Goal: Task Accomplishment & Management: Complete application form

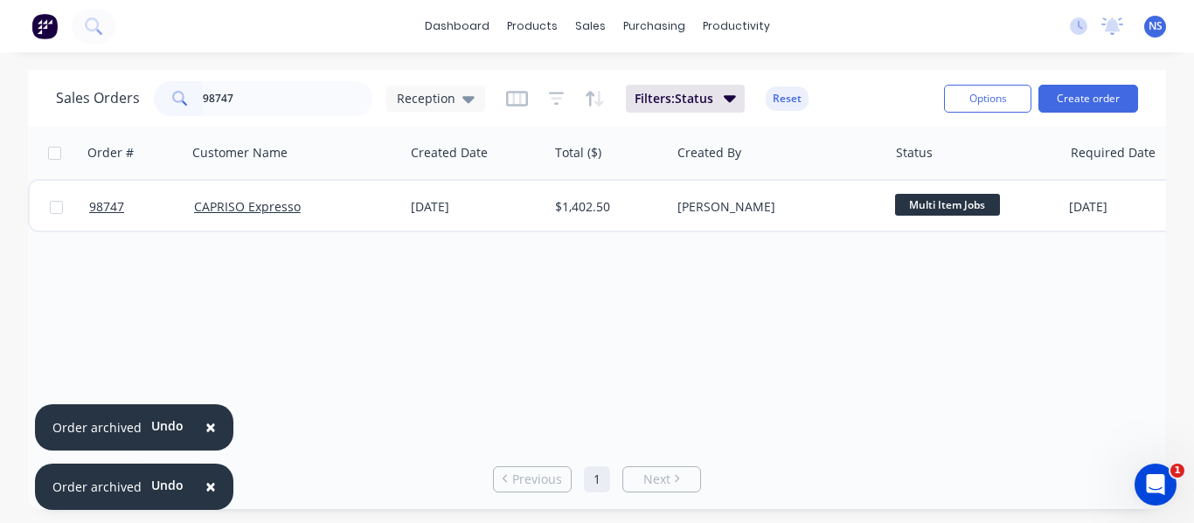
drag, startPoint x: 276, startPoint y: 97, endPoint x: 59, endPoint y: 78, distance: 218.5
click at [59, 78] on div "Sales Orders 98747 Reception Filters: Status Reset" at bounding box center [493, 98] width 874 height 43
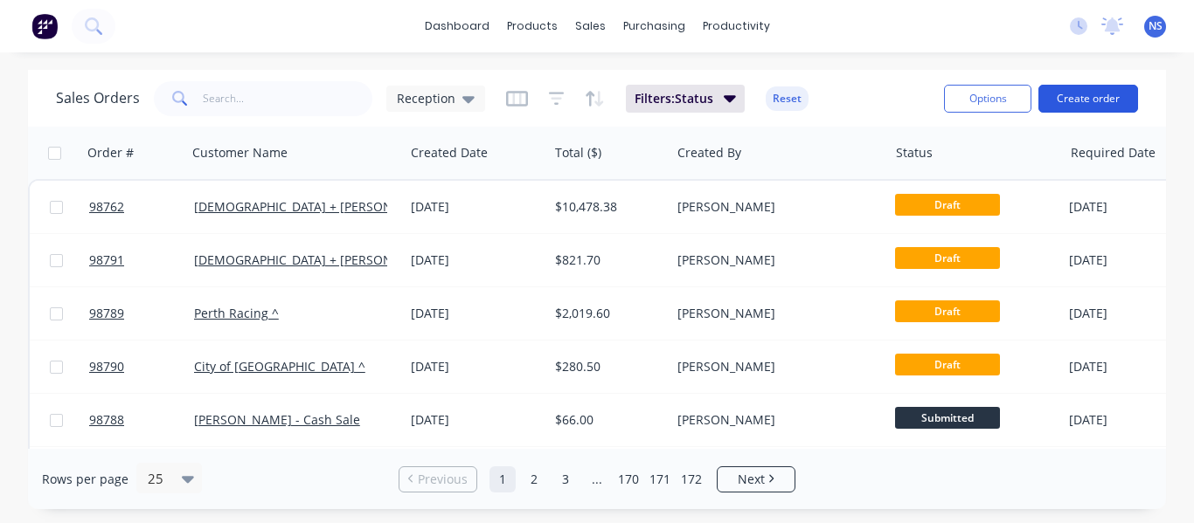
click at [1101, 100] on button "Create order" at bounding box center [1088, 99] width 100 height 28
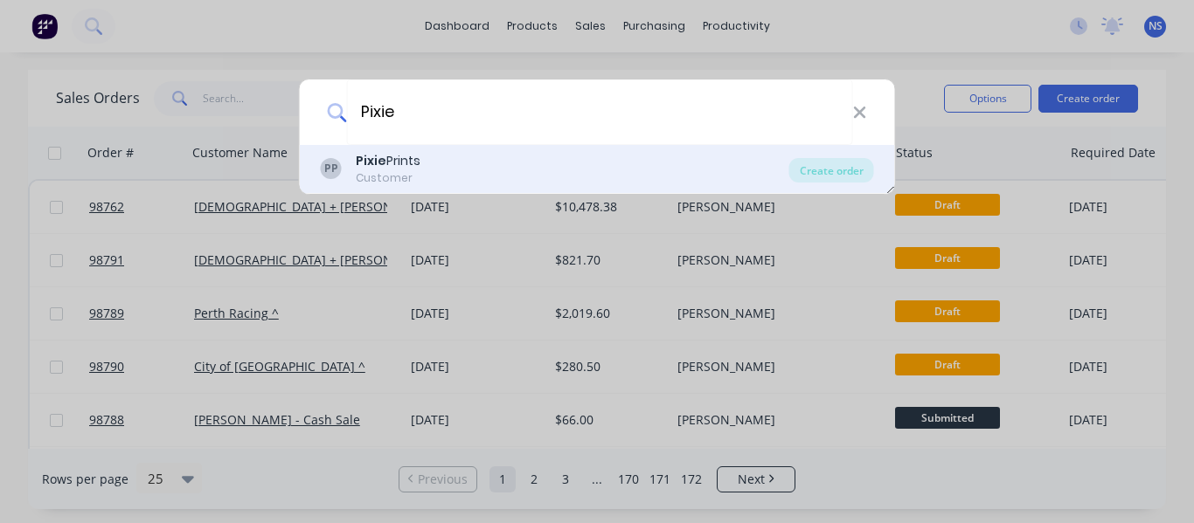
type input "Pixie"
click at [420, 163] on div "PP Pixie Prints Customer" at bounding box center [555, 169] width 468 height 34
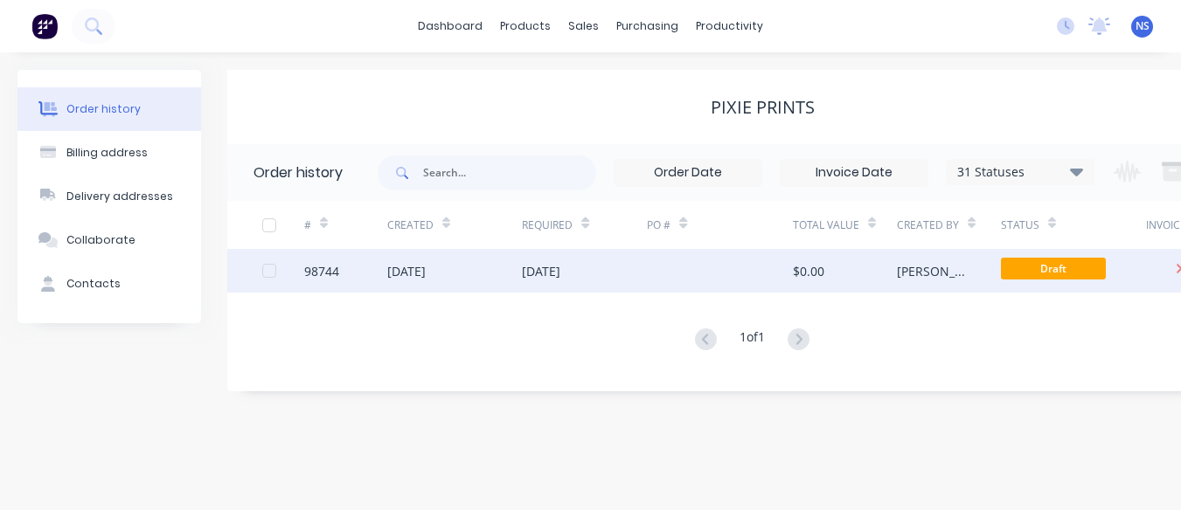
click at [749, 275] on div at bounding box center [720, 271] width 146 height 44
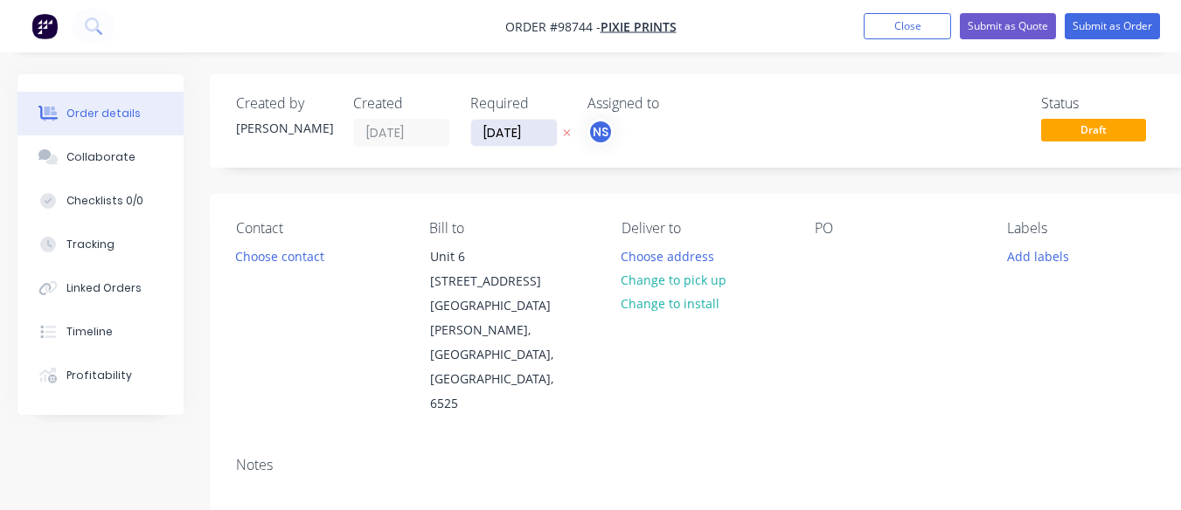
click at [494, 133] on input "[DATE]" at bounding box center [514, 133] width 86 height 26
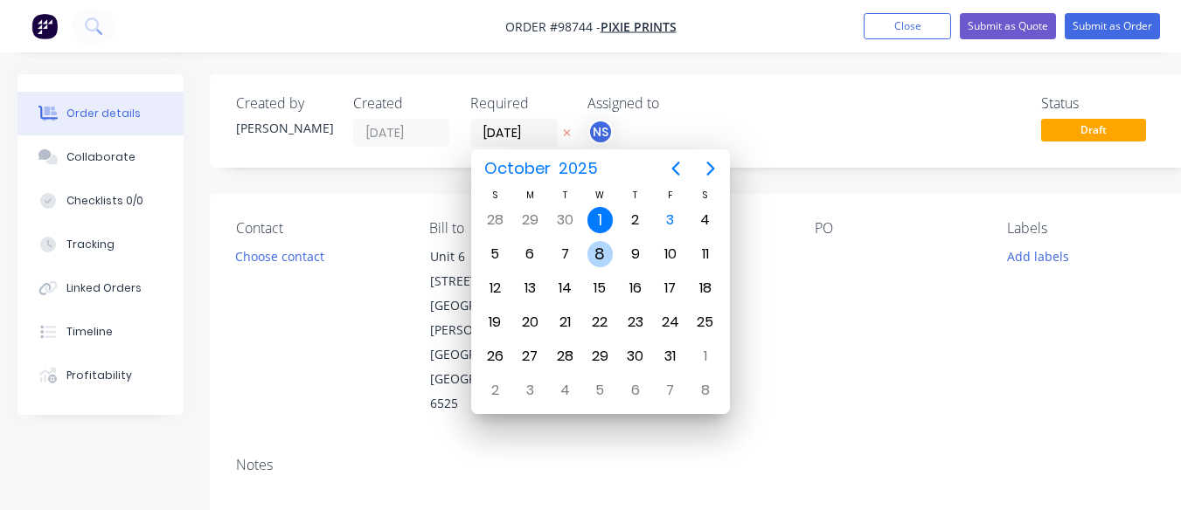
click at [601, 254] on div "8" at bounding box center [600, 254] width 26 height 26
type input "[DATE]"
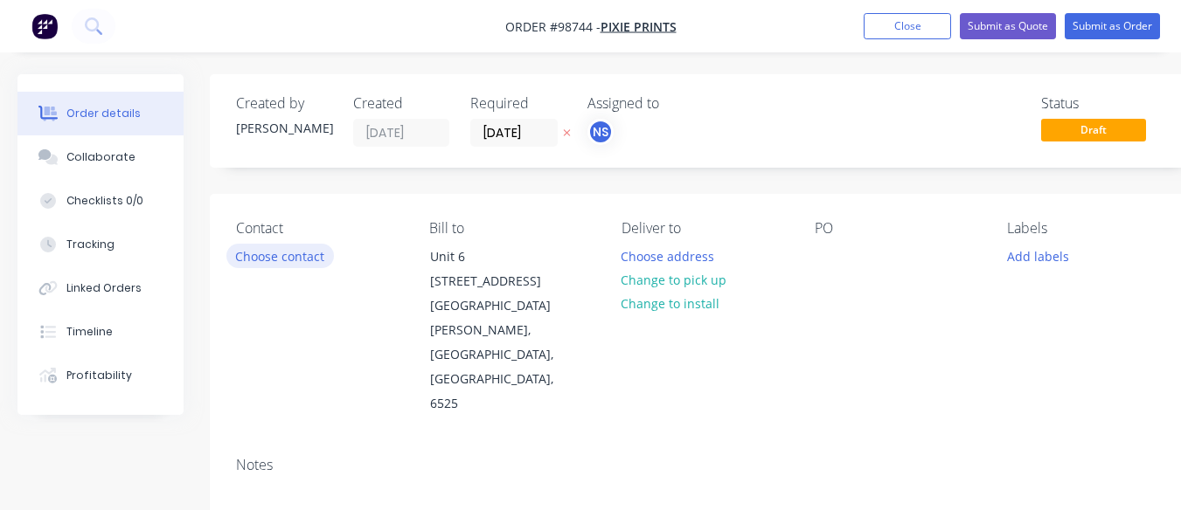
click at [273, 258] on button "Choose contact" at bounding box center [279, 256] width 107 height 24
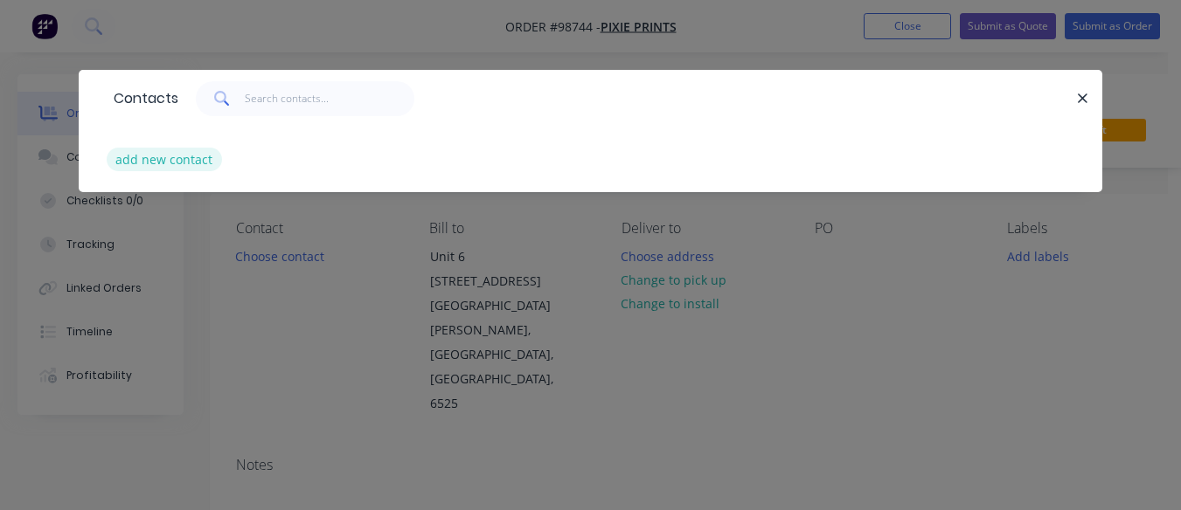
click at [173, 154] on button "add new contact" at bounding box center [164, 160] width 115 height 24
select select "AU"
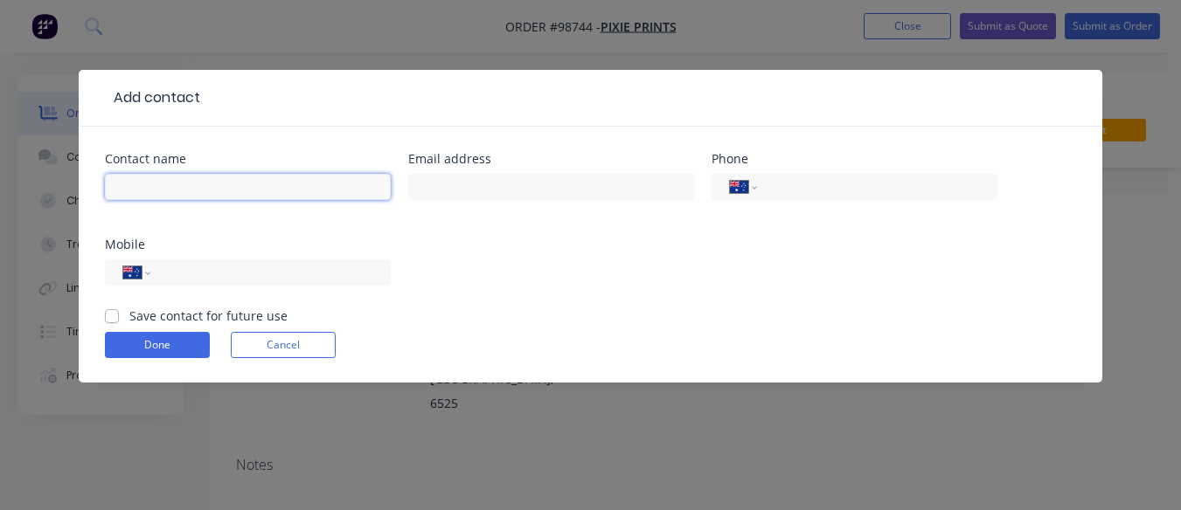
click at [140, 191] on input "text" at bounding box center [248, 187] width 286 height 26
type input "Moira"
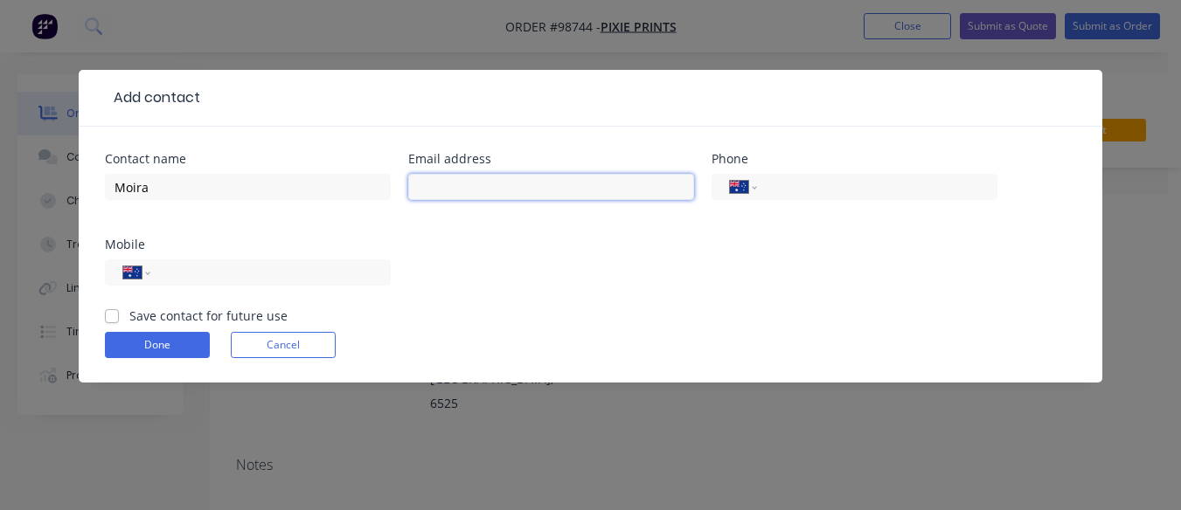
paste input "[EMAIL_ADDRESS][DOMAIN_NAME]"
type input "[EMAIL_ADDRESS][DOMAIN_NAME]"
click at [787, 189] on input "tel" at bounding box center [874, 187] width 210 height 20
type input "[PHONE_NUMBER]"
click at [129, 318] on label "Save contact for future use" at bounding box center [208, 316] width 158 height 18
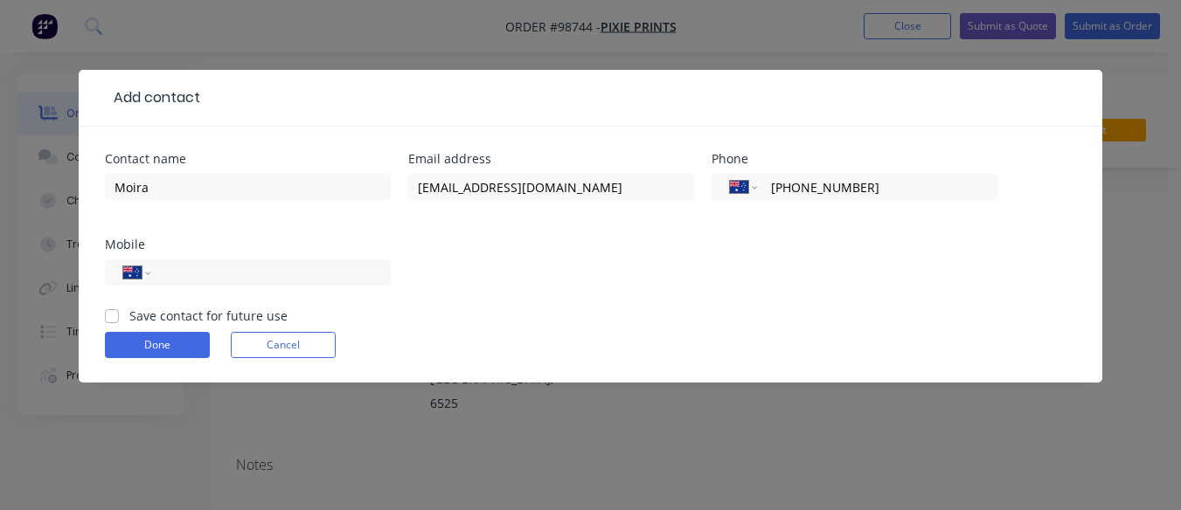
click at [107, 318] on input "Save contact for future use" at bounding box center [112, 315] width 14 height 17
checkbox input "true"
click at [147, 345] on button "Done" at bounding box center [157, 345] width 105 height 26
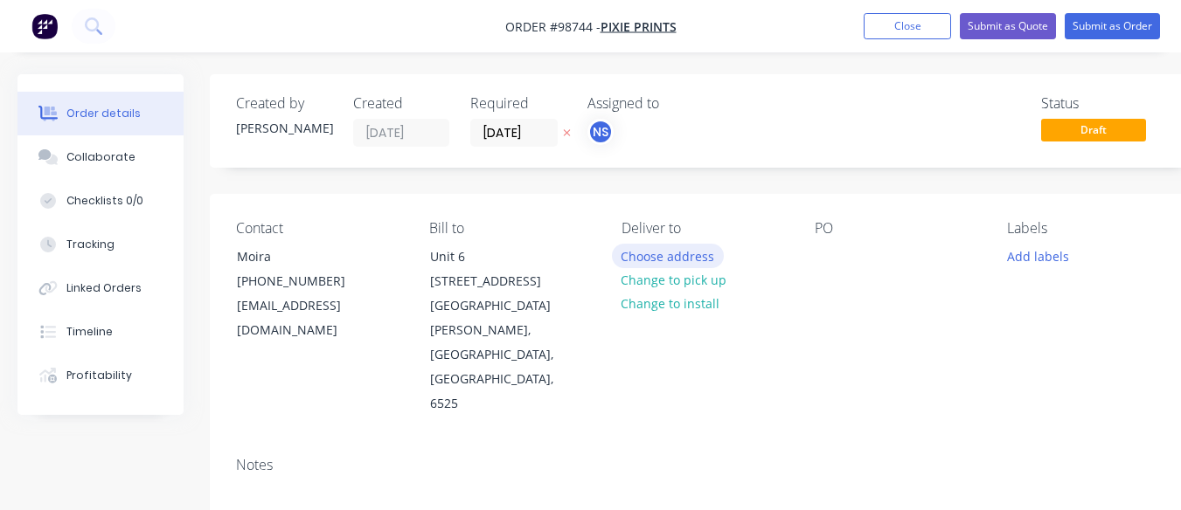
click at [666, 255] on button "Choose address" at bounding box center [668, 256] width 112 height 24
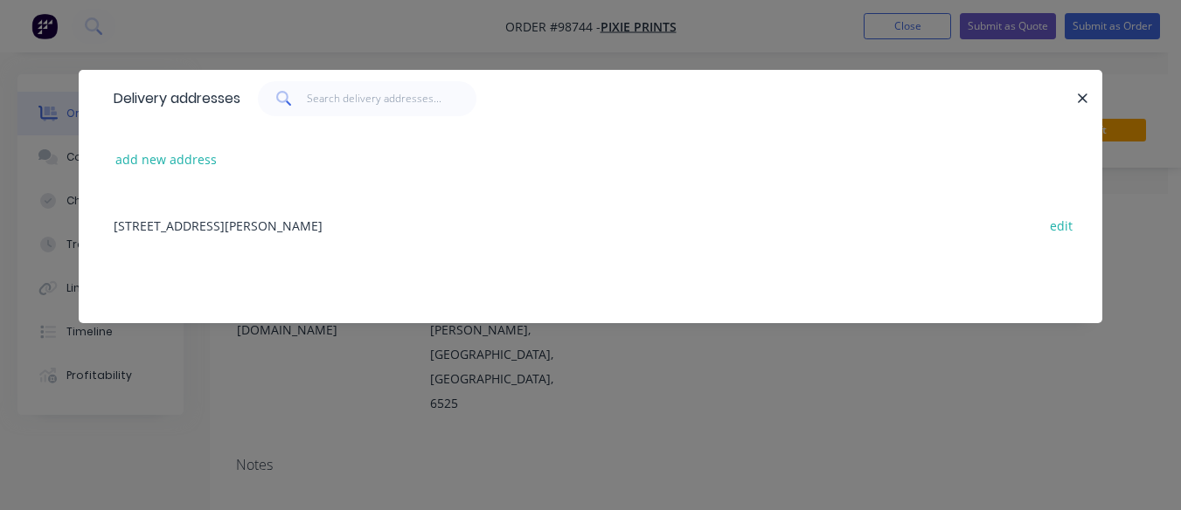
click at [385, 225] on div "[STREET_ADDRESS][PERSON_NAME] edit" at bounding box center [590, 225] width 971 height 66
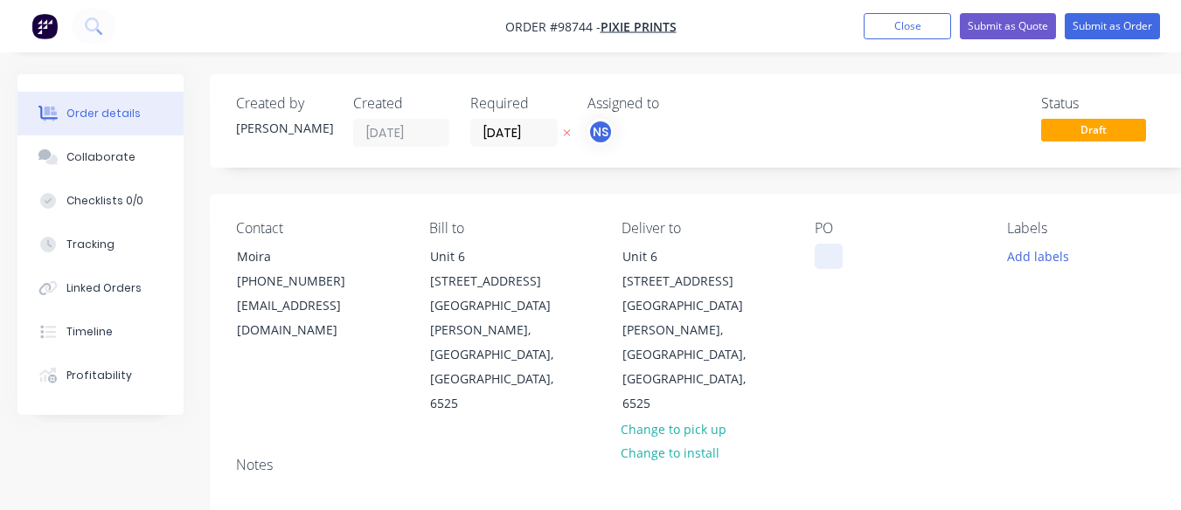
click at [821, 253] on div at bounding box center [829, 256] width 28 height 25
click at [1026, 252] on button "Add labels" at bounding box center [1037, 256] width 80 height 24
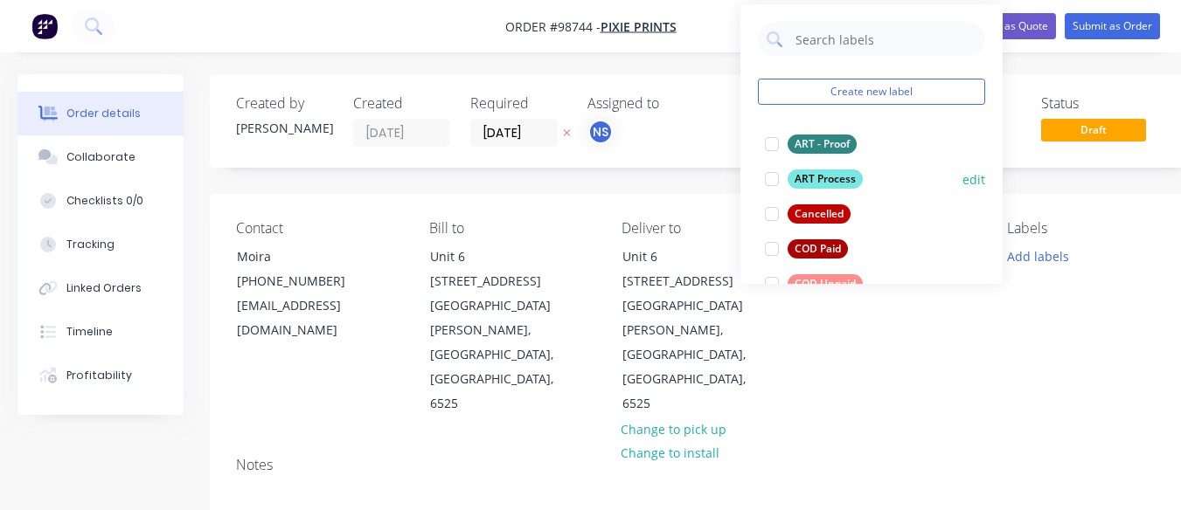
click at [769, 179] on div at bounding box center [771, 179] width 35 height 35
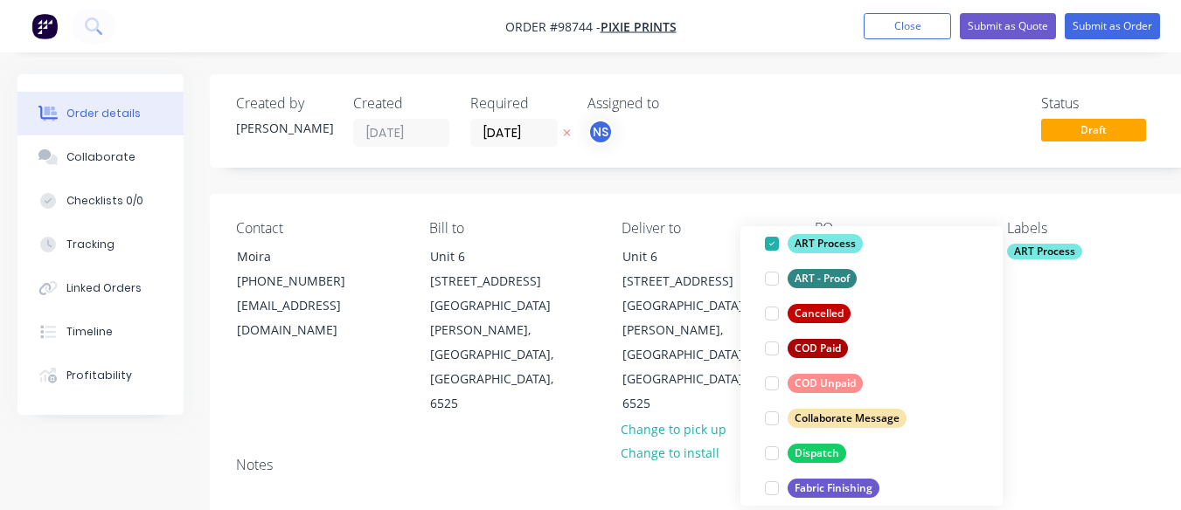
scroll to position [130, 0]
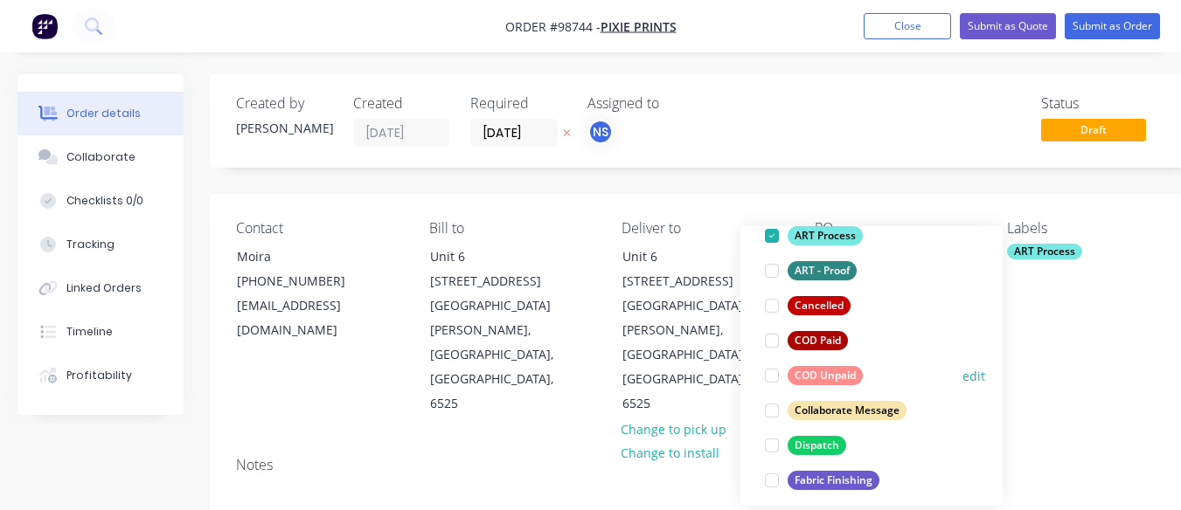
click at [771, 379] on div at bounding box center [771, 375] width 35 height 35
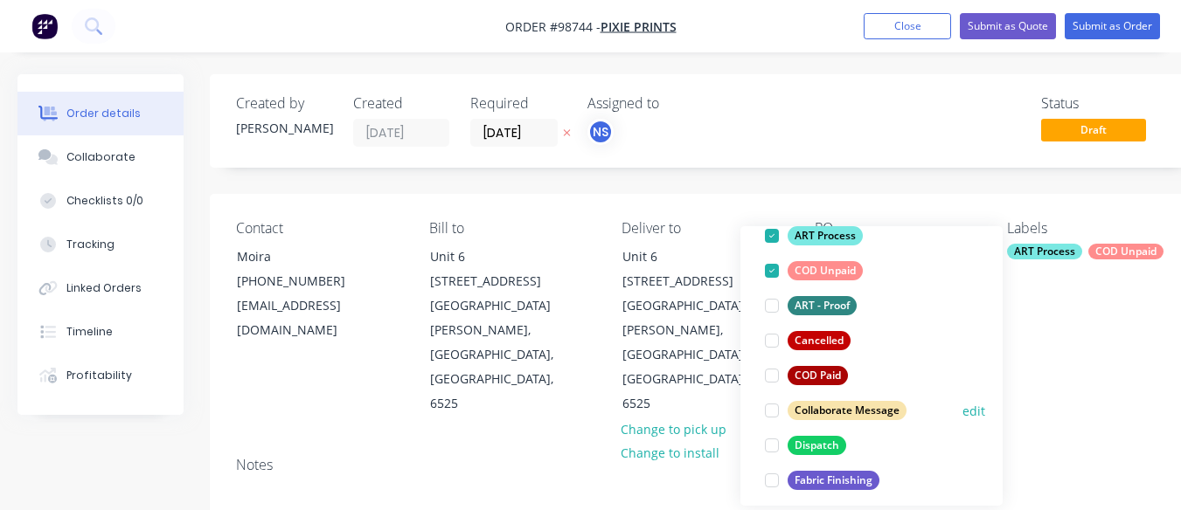
click at [771, 412] on div at bounding box center [771, 410] width 35 height 35
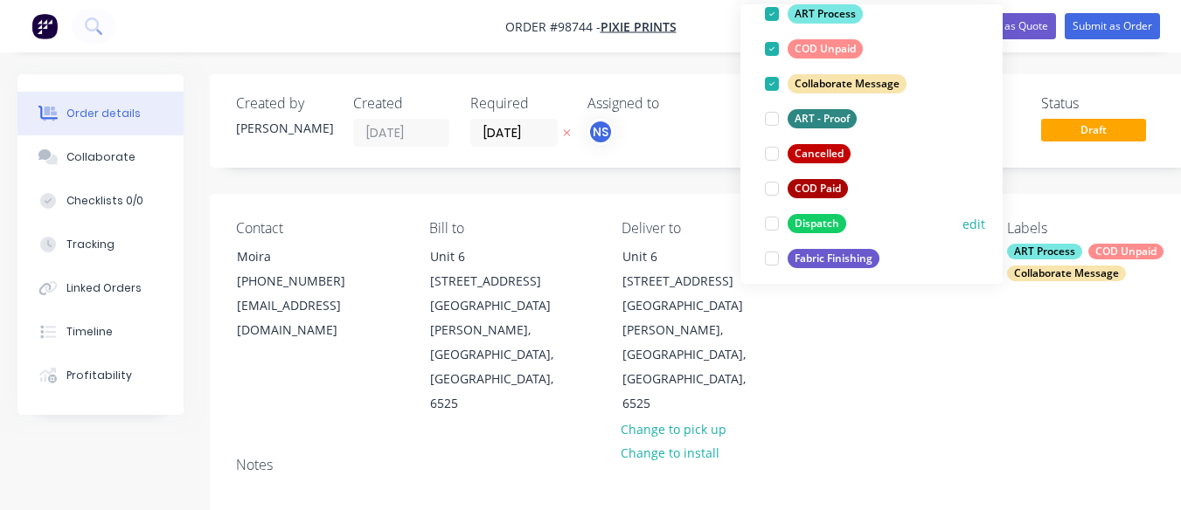
click at [773, 229] on div at bounding box center [771, 223] width 35 height 35
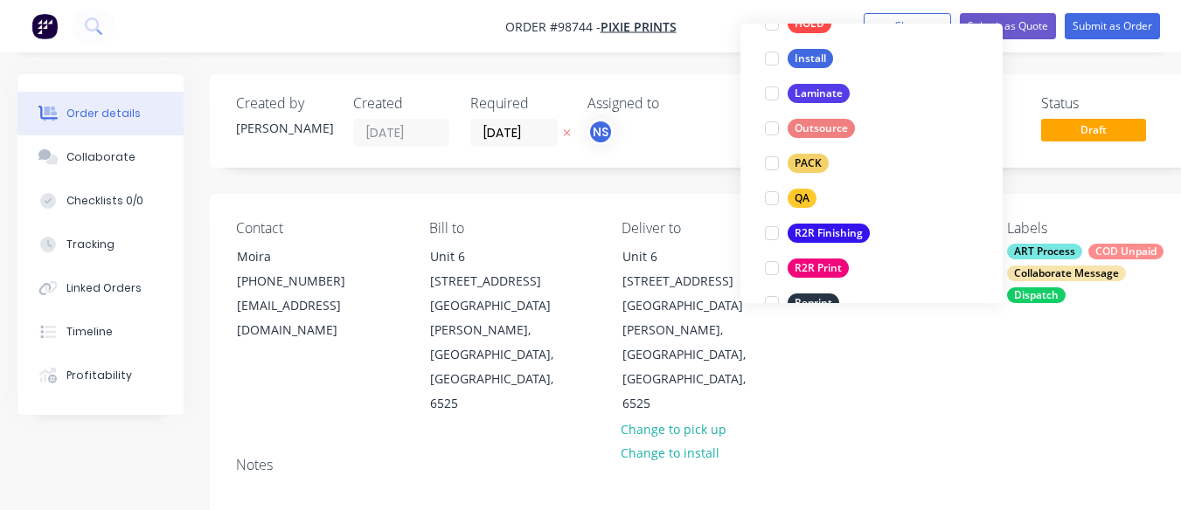
scroll to position [564, 0]
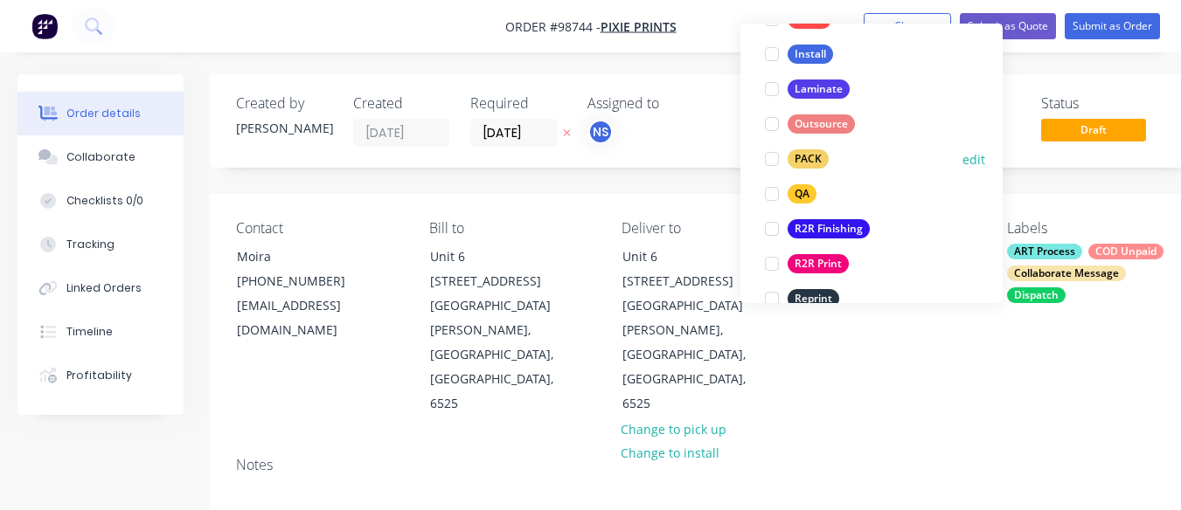
click at [769, 155] on div at bounding box center [771, 159] width 35 height 35
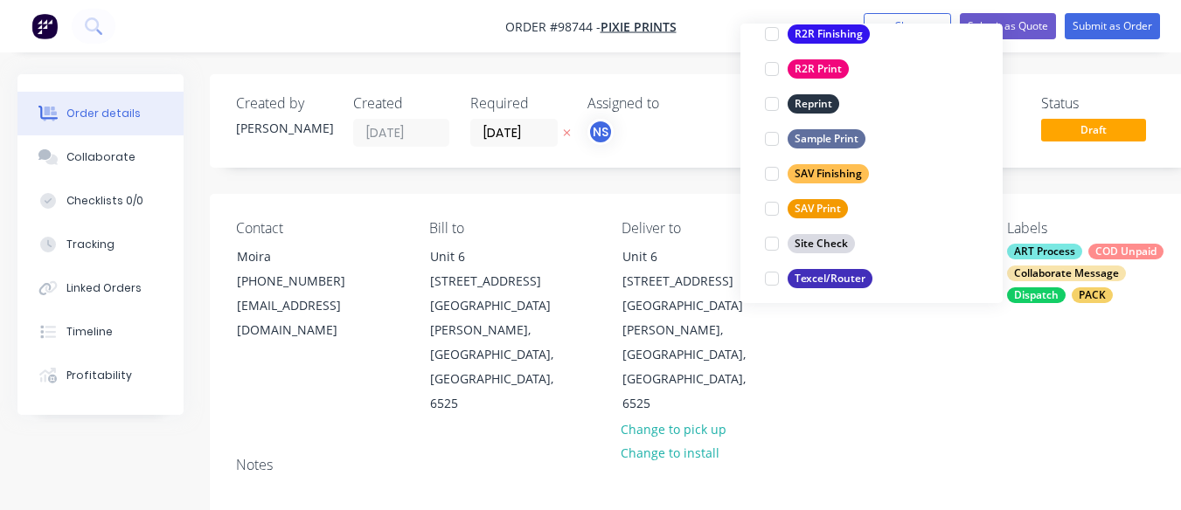
scroll to position [839, 0]
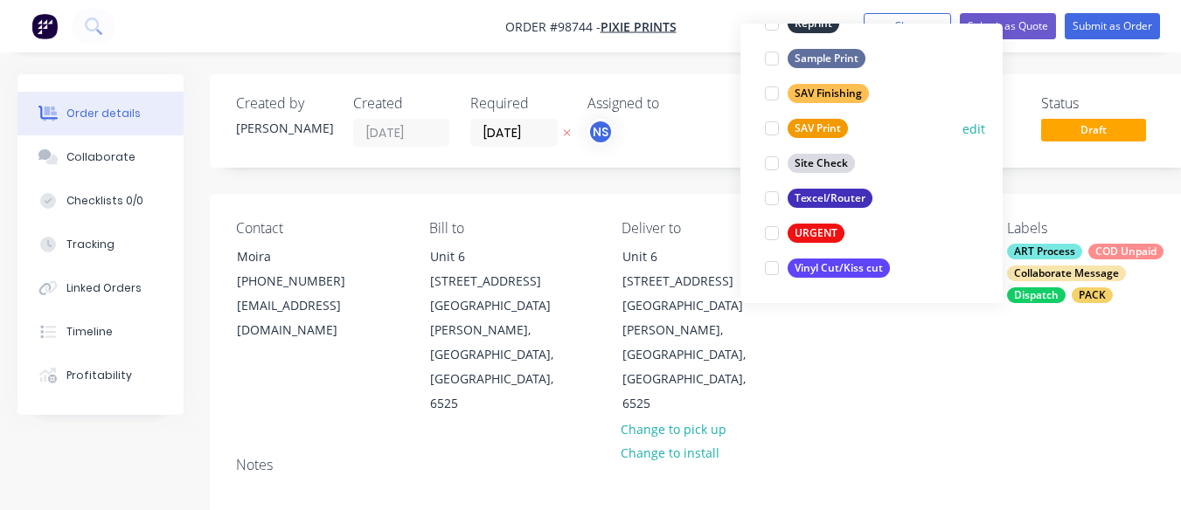
click at [768, 129] on div at bounding box center [771, 128] width 35 height 35
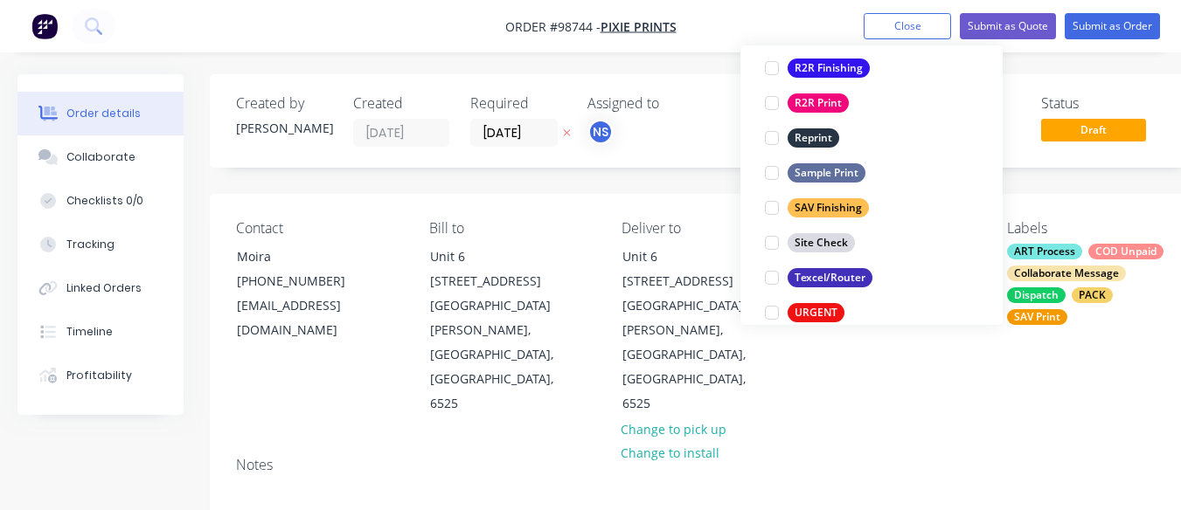
scroll to position [785, 0]
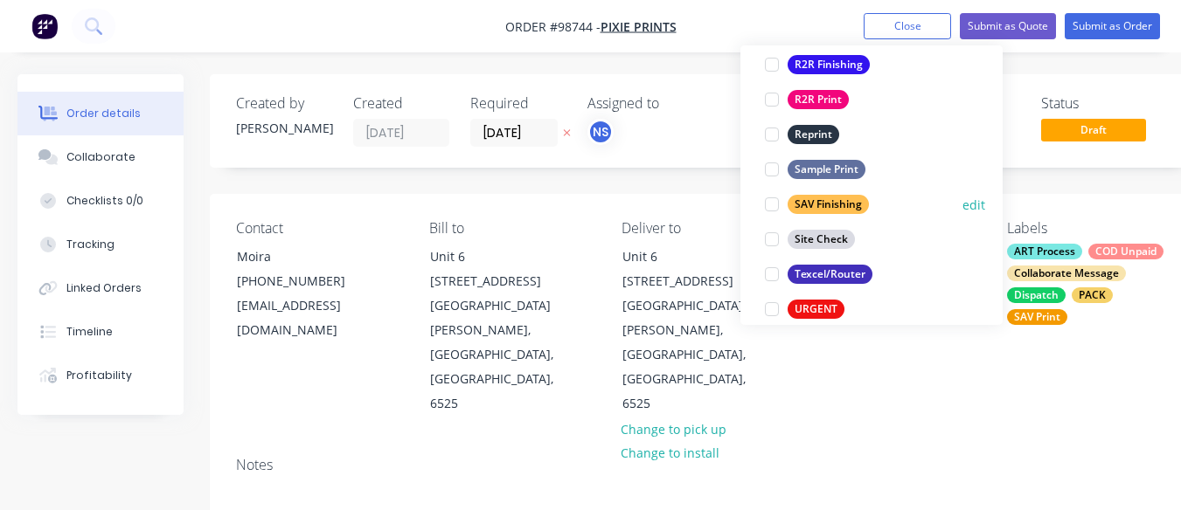
click at [771, 205] on div at bounding box center [771, 204] width 35 height 35
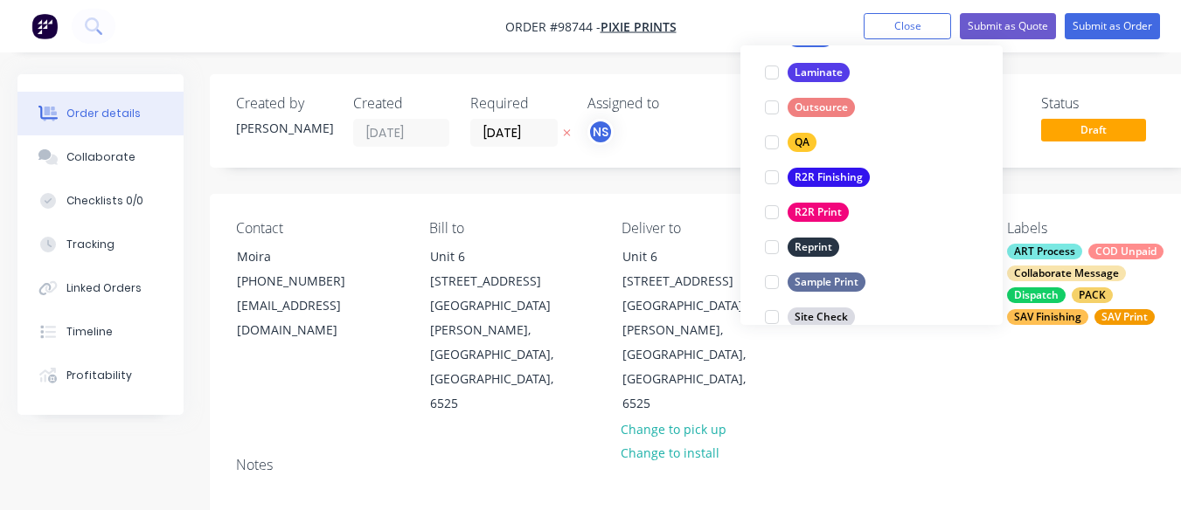
scroll to position [738, 0]
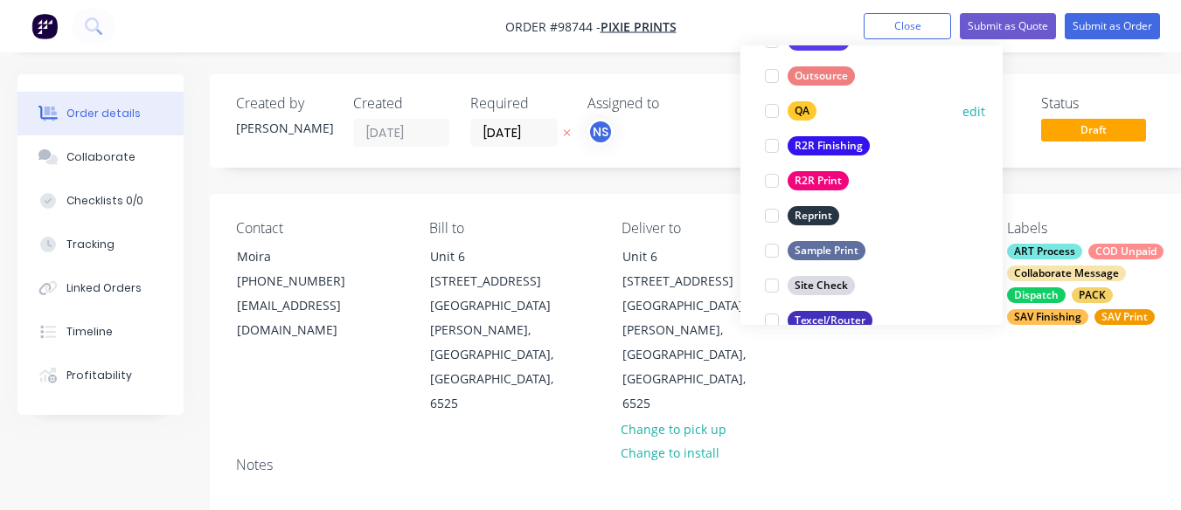
click at [773, 111] on div at bounding box center [771, 111] width 35 height 35
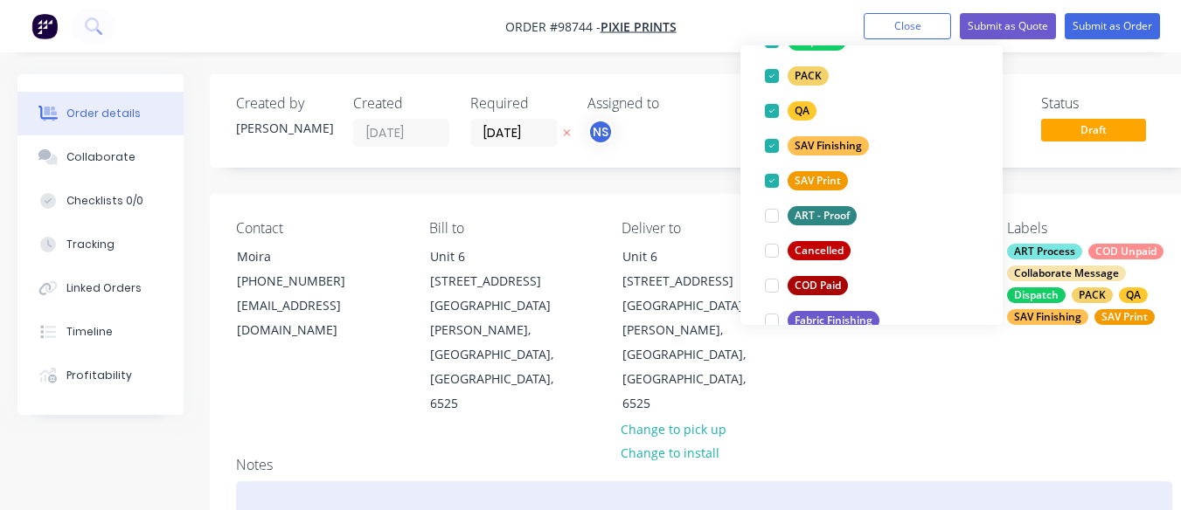
click at [251, 482] on div at bounding box center [704, 508] width 936 height 53
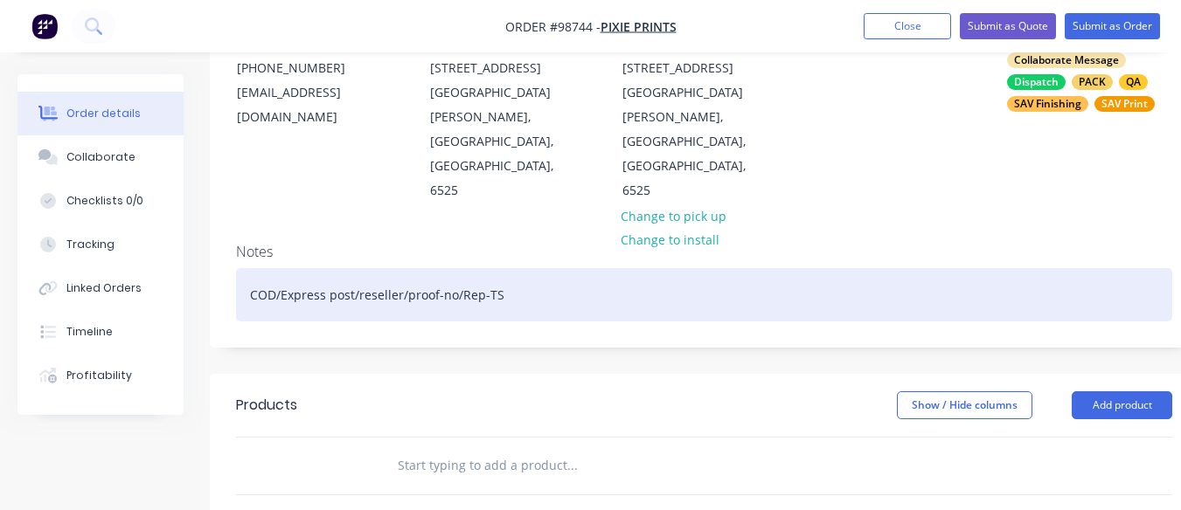
scroll to position [219, 0]
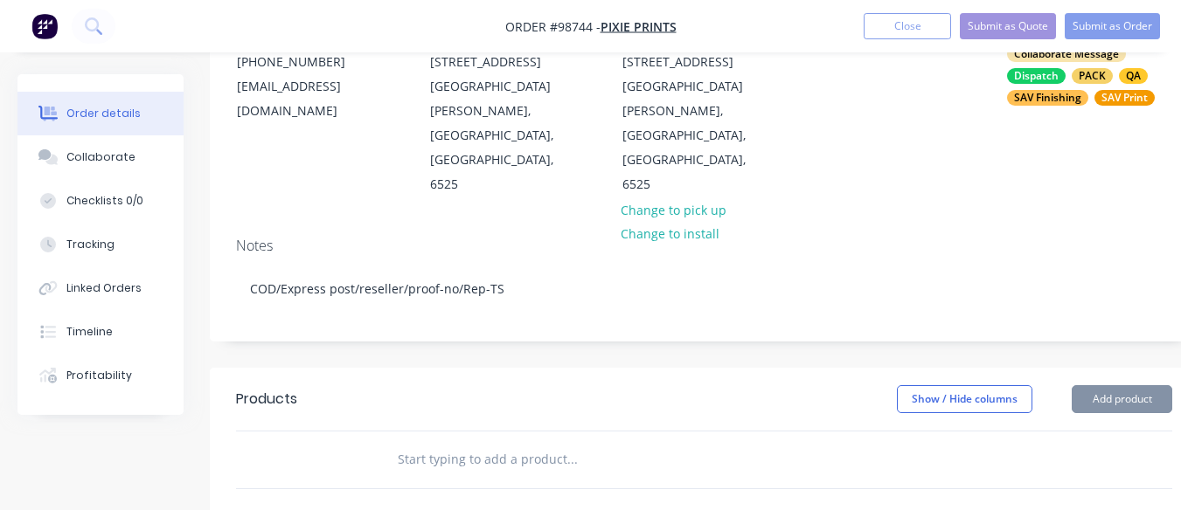
click at [486, 442] on input "text" at bounding box center [572, 459] width 350 height 35
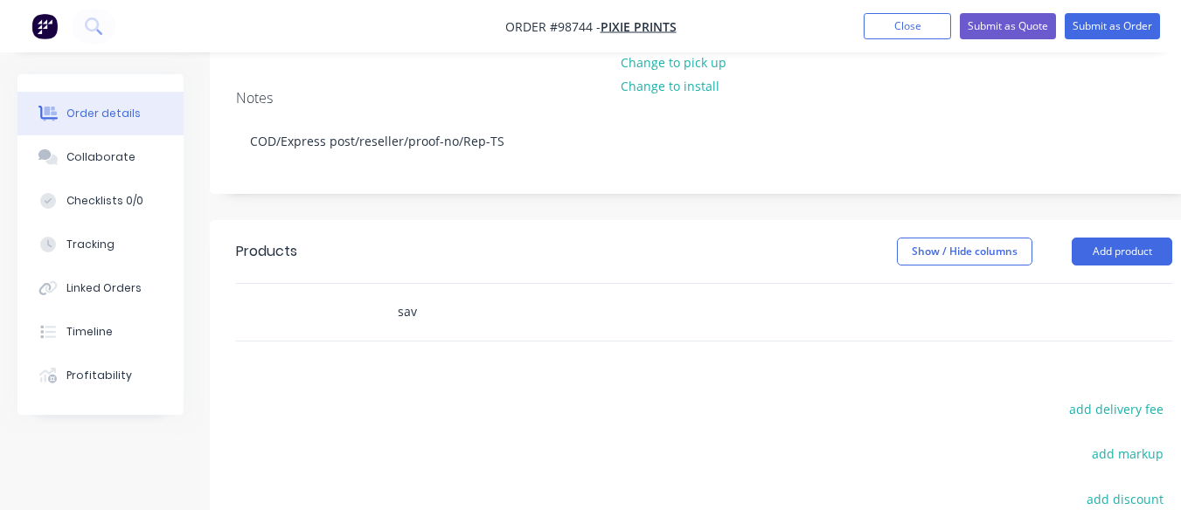
scroll to position [365, 0]
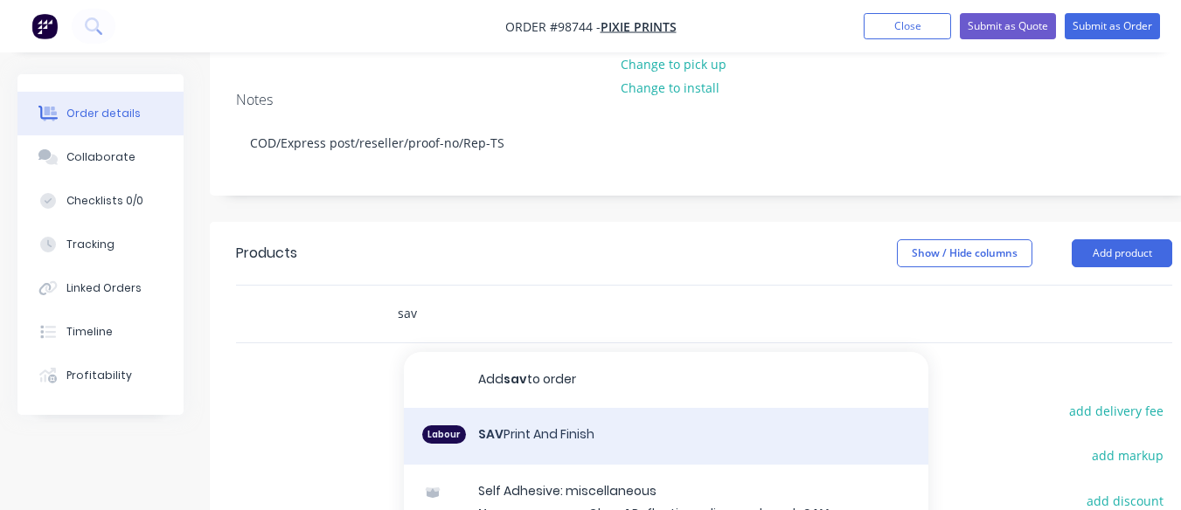
type input "sav"
click at [627, 408] on div "Labour SAV Print And Finish" at bounding box center [666, 437] width 524 height 58
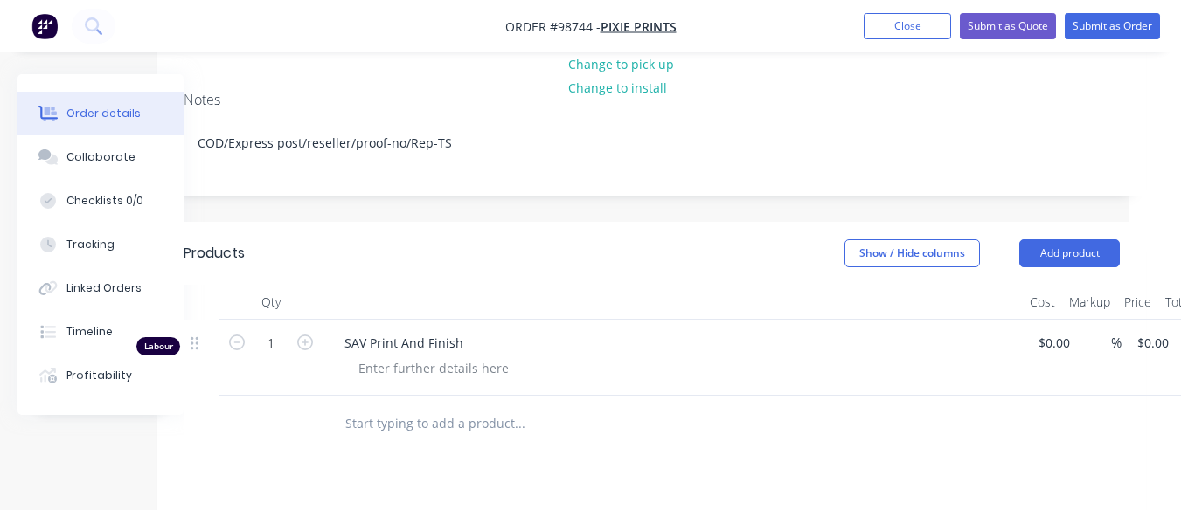
scroll to position [365, 145]
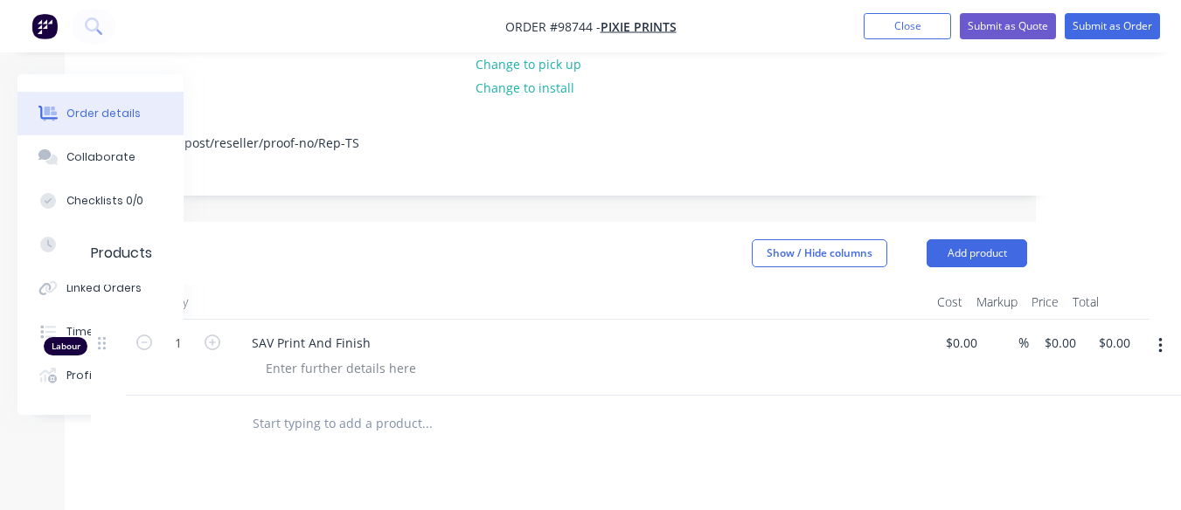
click at [1158, 336] on icon "button" at bounding box center [1160, 345] width 4 height 19
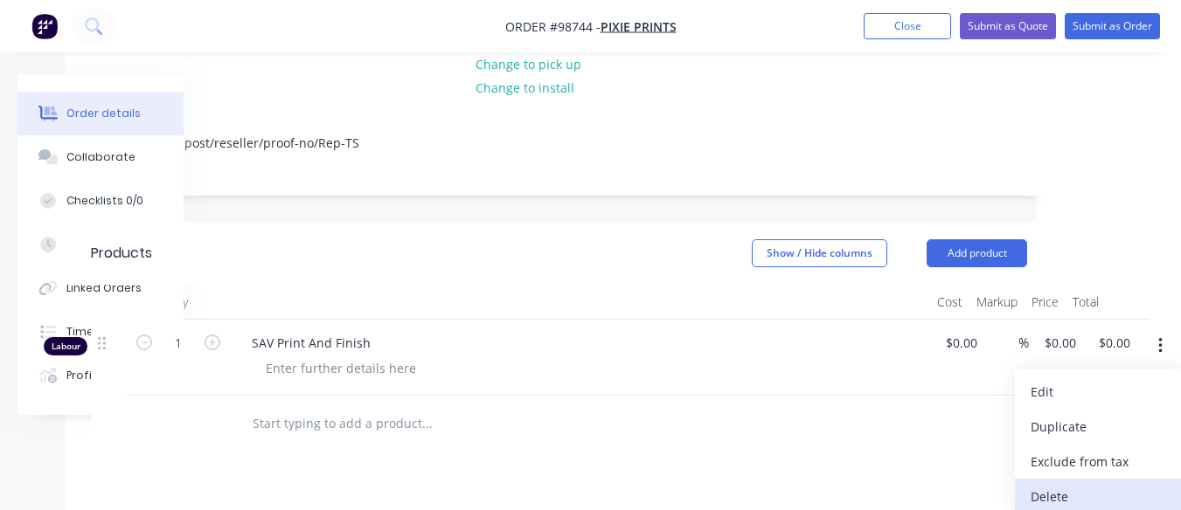
click at [1071, 479] on button "Delete" at bounding box center [1098, 496] width 166 height 35
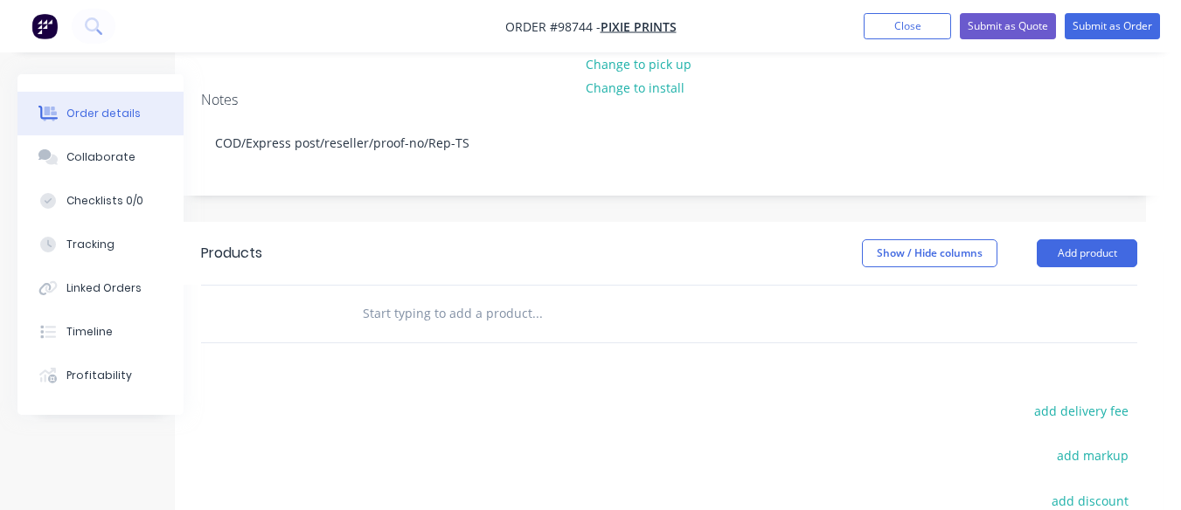
scroll to position [365, 35]
click at [1071, 444] on div "add markup" at bounding box center [1027, 466] width 218 height 45
click at [1069, 239] on button "Add product" at bounding box center [1086, 253] width 101 height 28
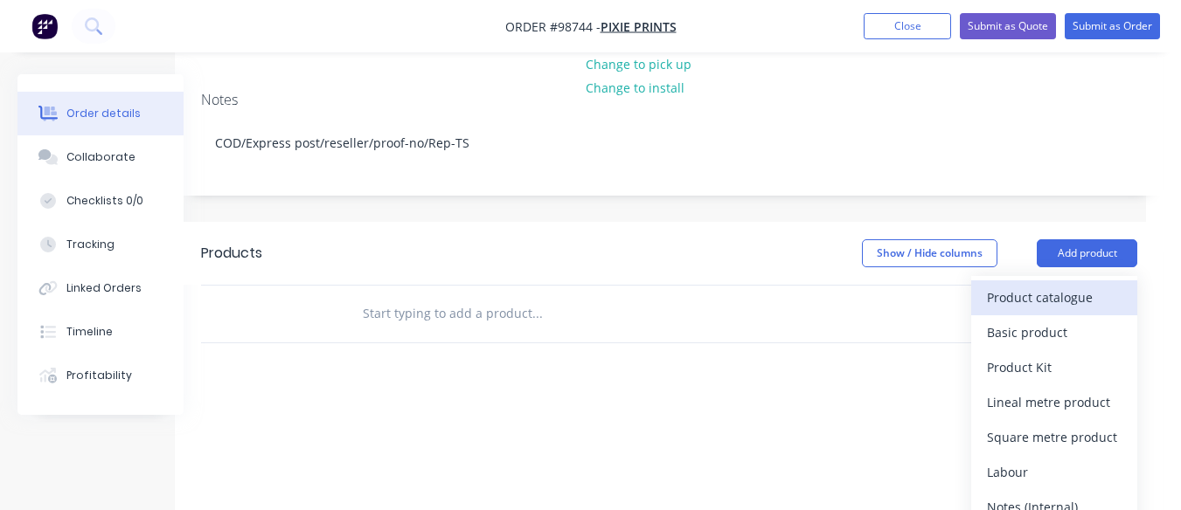
click at [1028, 285] on div "Product catalogue" at bounding box center [1054, 297] width 135 height 25
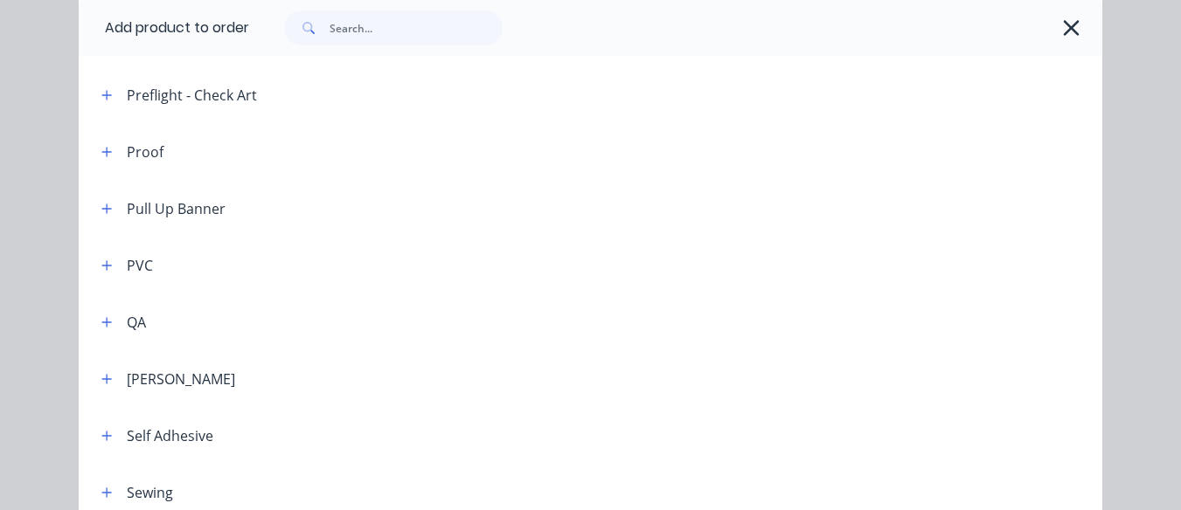
scroll to position [1840, 0]
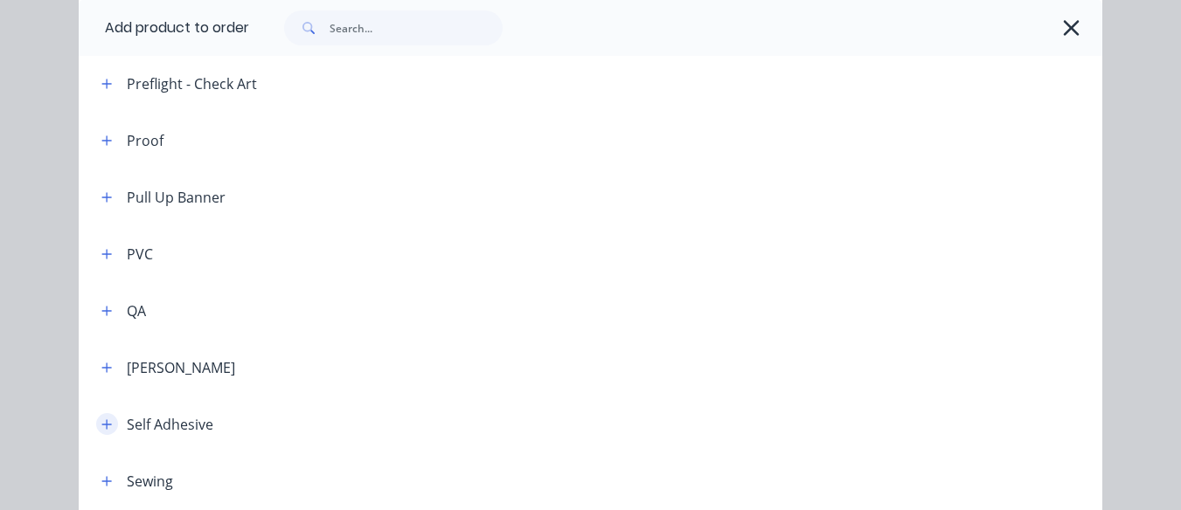
click at [103, 423] on icon "button" at bounding box center [106, 425] width 10 height 12
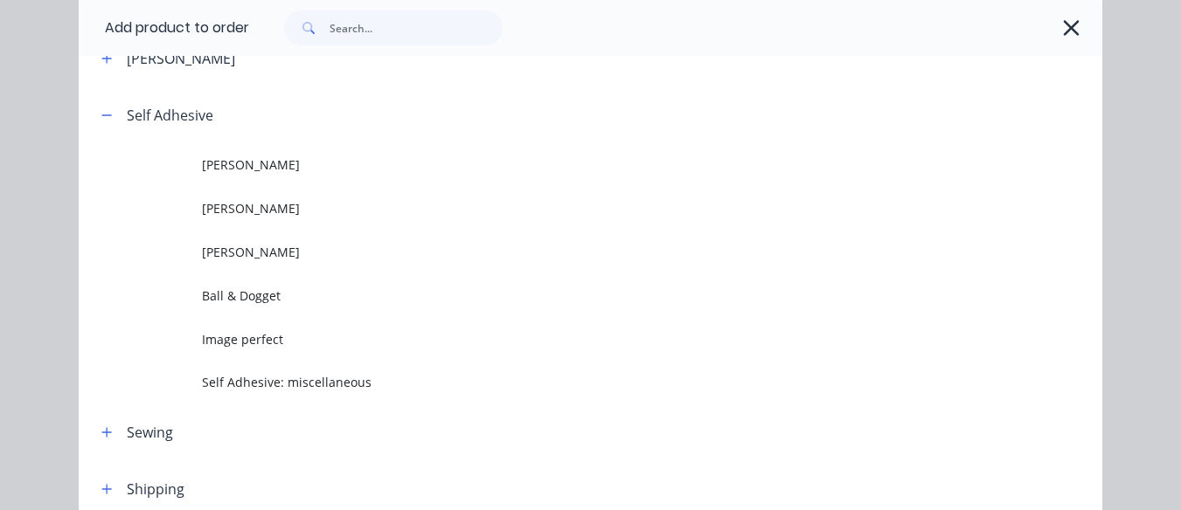
scroll to position [2155, 0]
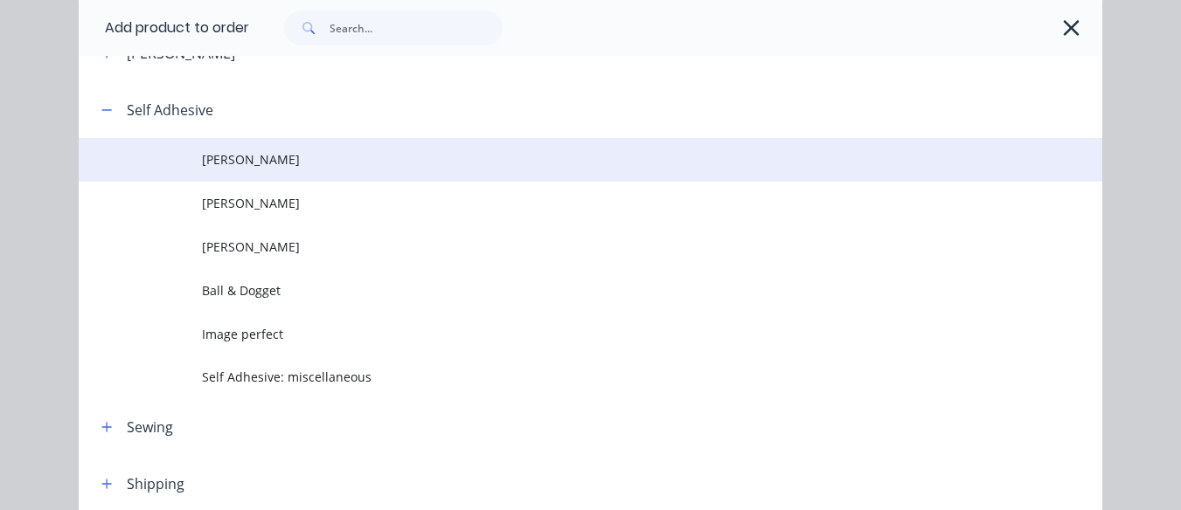
click at [346, 166] on span "[PERSON_NAME]" at bounding box center [562, 159] width 720 height 18
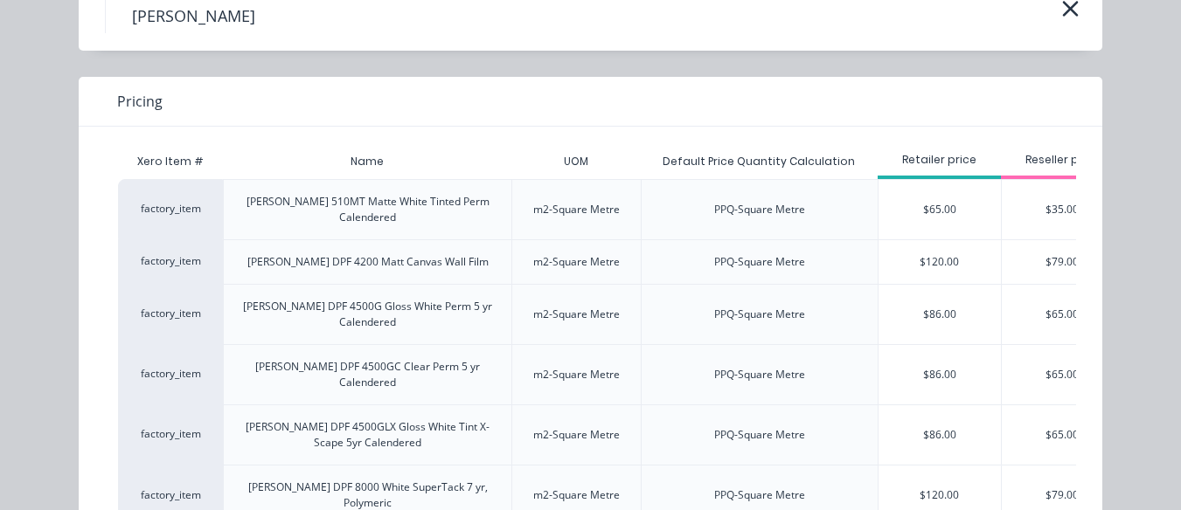
scroll to position [104, 0]
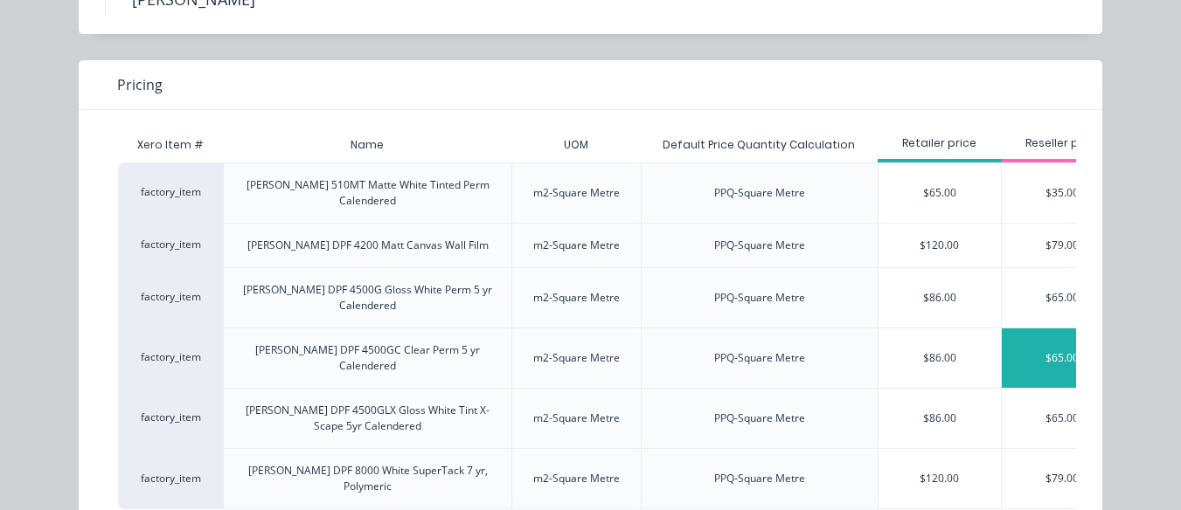
click at [1026, 329] on div "$65.00" at bounding box center [1062, 358] width 121 height 59
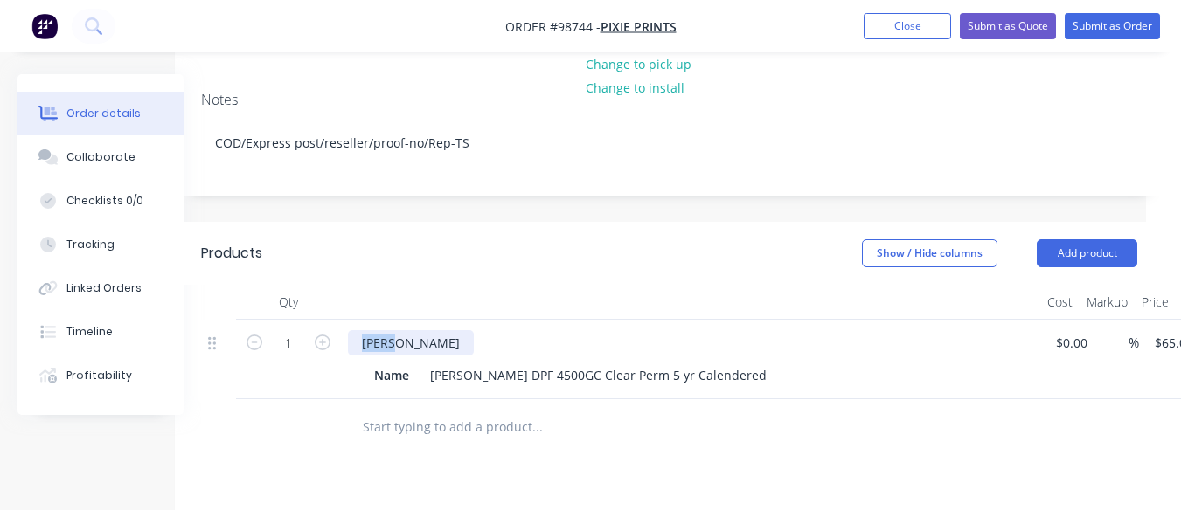
drag, startPoint x: 396, startPoint y: 266, endPoint x: 336, endPoint y: 257, distance: 60.1
click at [336, 320] on div "1 [PERSON_NAME] Name [PERSON_NAME] DPF 4500GC Clear Perm 5 yr Calendered $0.00 …" at bounding box center [669, 360] width 936 height 80
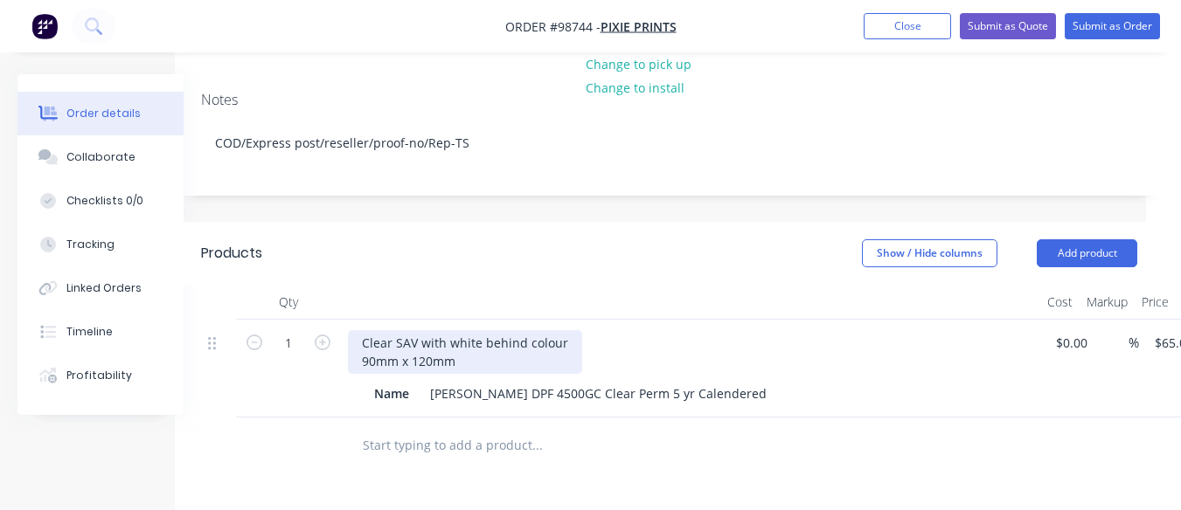
click at [563, 330] on div "Clear SAV with white behind colour 90mm x 120mm" at bounding box center [465, 352] width 234 height 44
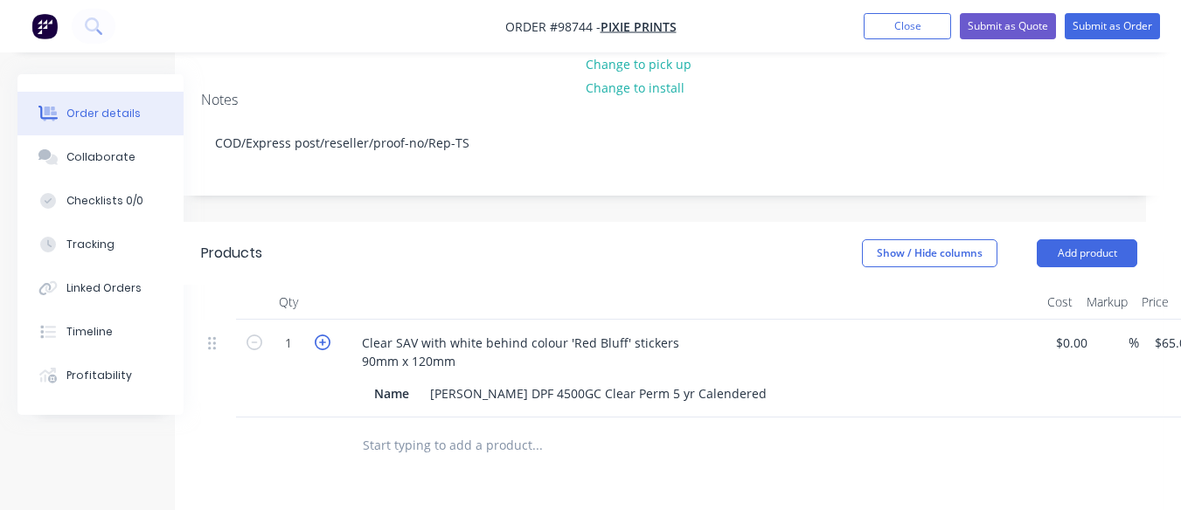
click at [320, 335] on icon "button" at bounding box center [323, 343] width 16 height 16
type input "2"
type input "$130.00"
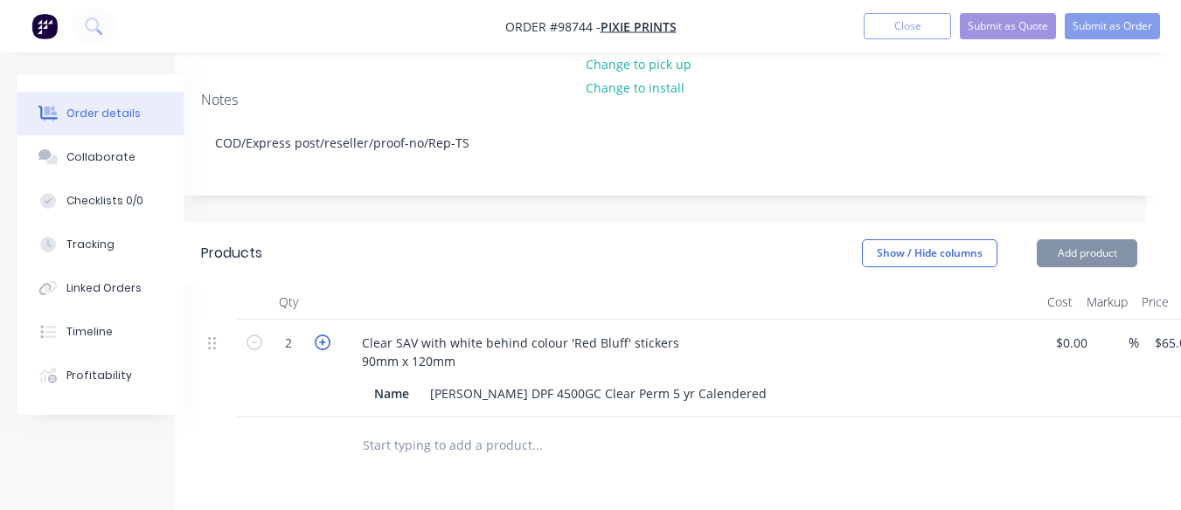
click at [320, 335] on icon "button" at bounding box center [323, 343] width 16 height 16
type input "3"
type input "$195.00"
click at [320, 335] on icon "button" at bounding box center [323, 343] width 16 height 16
type input "4"
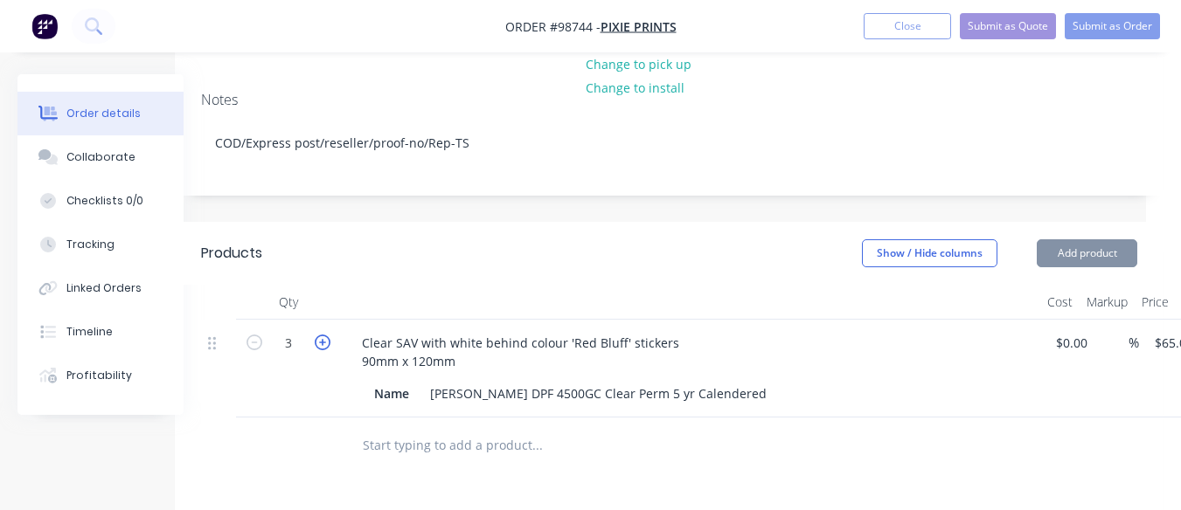
type input "$260.00"
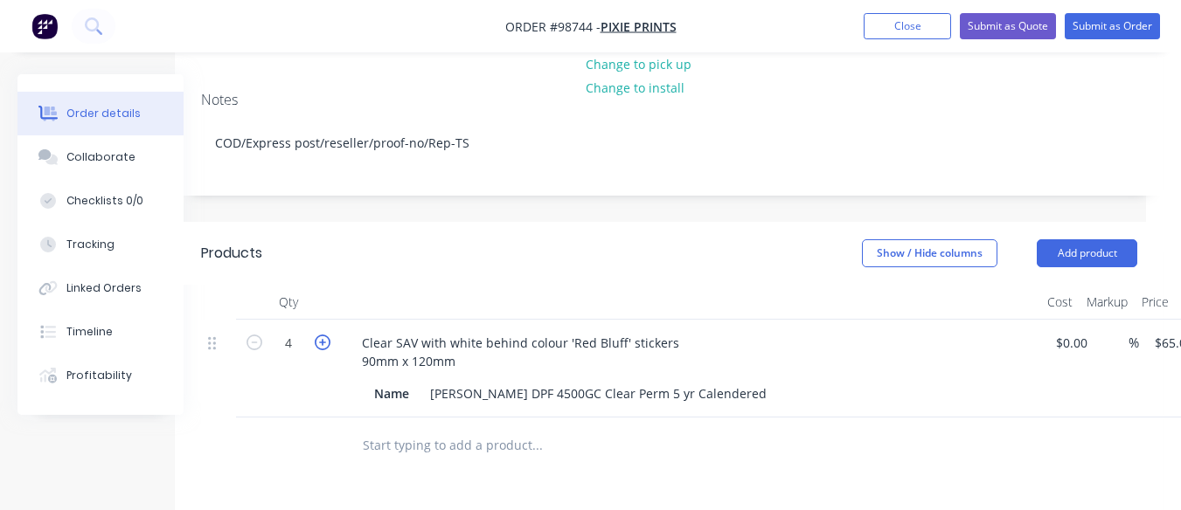
click at [320, 335] on icon "button" at bounding box center [323, 343] width 16 height 16
type input "5"
type input "$325.00"
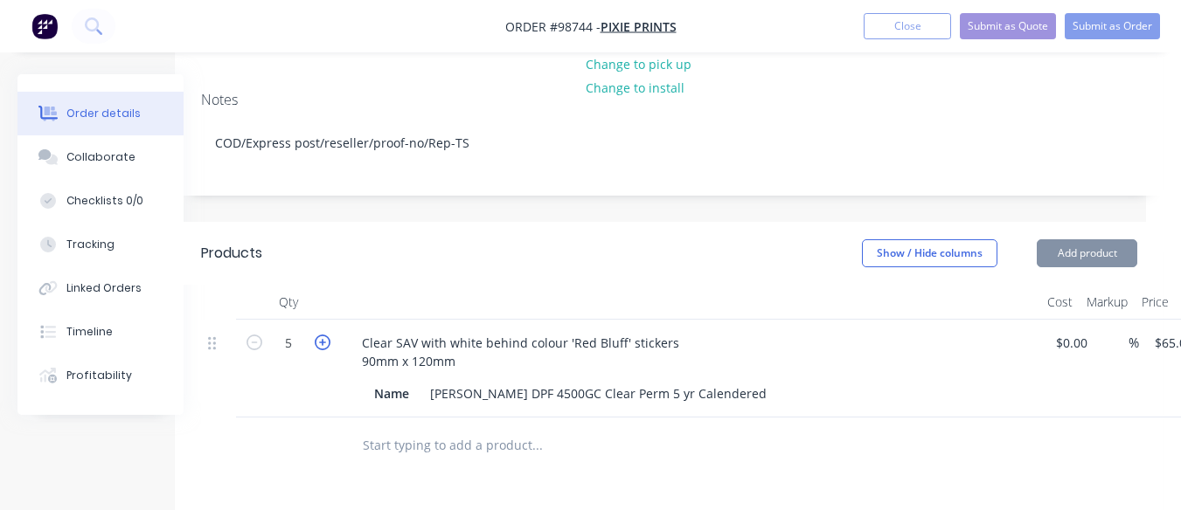
click at [320, 335] on icon "button" at bounding box center [323, 343] width 16 height 16
type input "6"
type input "$390.00"
click at [320, 335] on icon "button" at bounding box center [323, 343] width 16 height 16
type input "7"
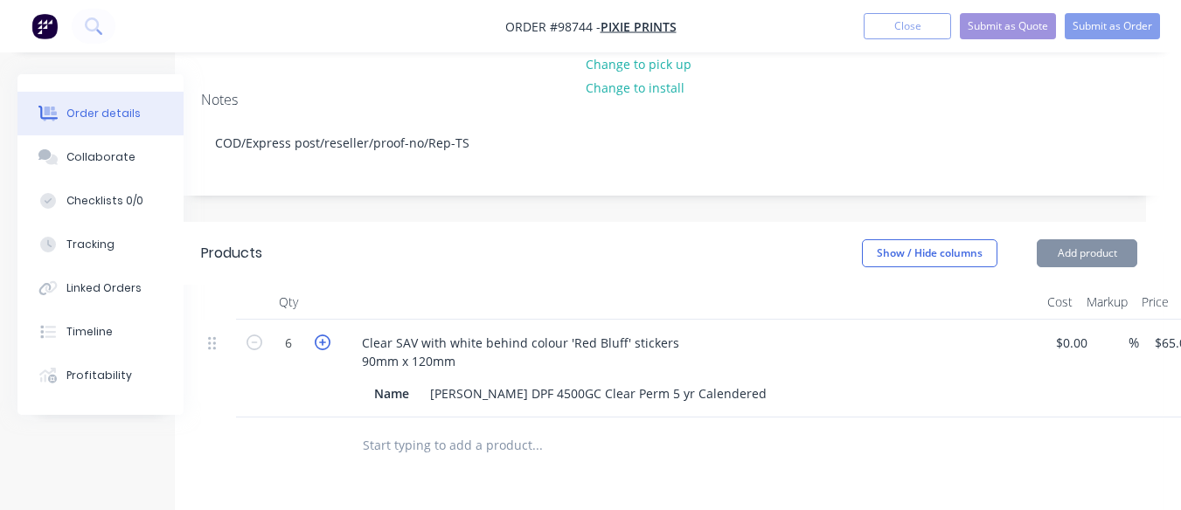
type input "$455.00"
click at [320, 335] on icon "button" at bounding box center [323, 343] width 16 height 16
type input "8"
type input "$520.00"
click at [320, 335] on icon "button" at bounding box center [323, 343] width 16 height 16
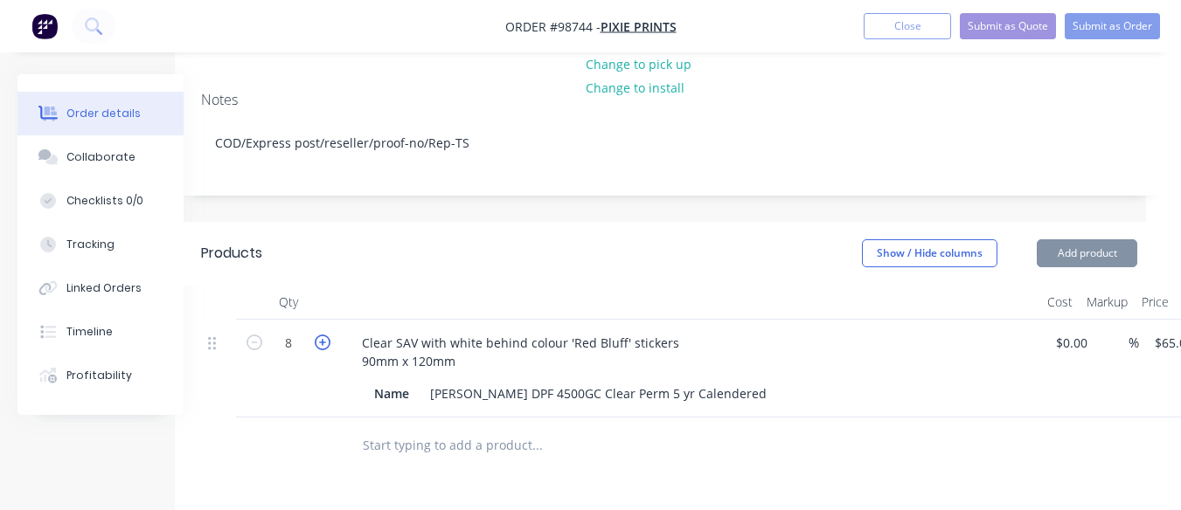
type input "9"
type input "$585.00"
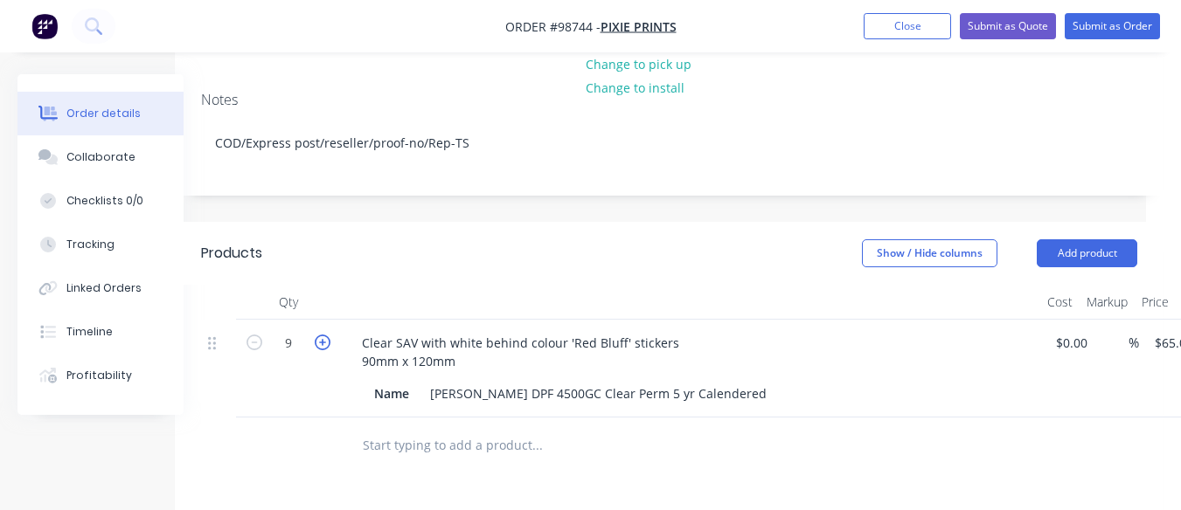
click at [320, 335] on icon "button" at bounding box center [323, 343] width 16 height 16
type input "10"
type input "$650.00"
drag, startPoint x: 320, startPoint y: 271, endPoint x: 299, endPoint y: 267, distance: 21.3
click at [299, 329] on form "10" at bounding box center [288, 342] width 91 height 26
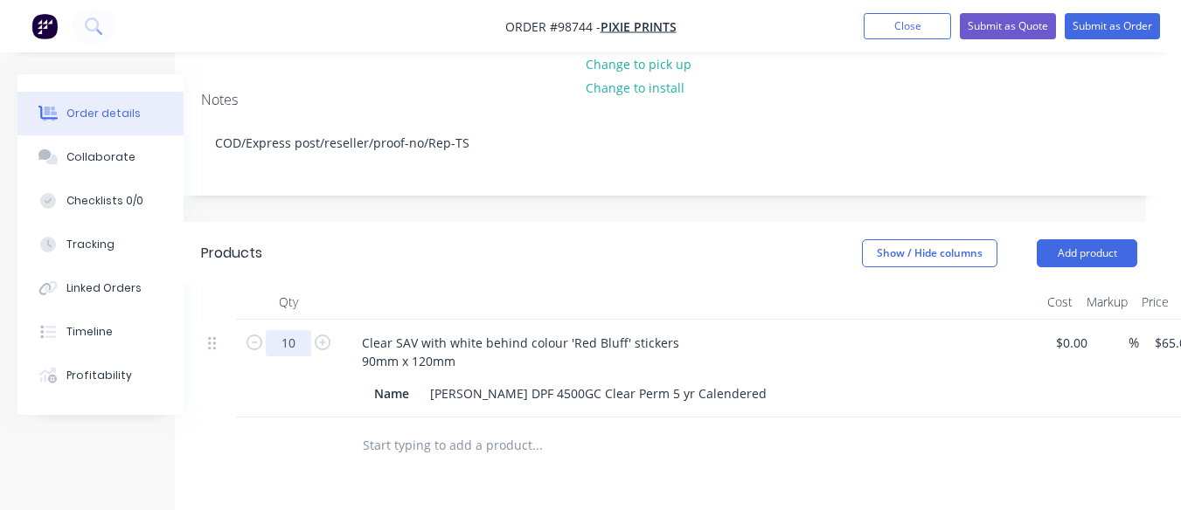
click at [299, 330] on input "10" at bounding box center [288, 343] width 45 height 26
type input "200"
type input "$13,000.00"
click at [1079, 320] on div "200 Clear SAV with white behind colour 'Red Bluff' stickers 90mm x 120mm Name […" at bounding box center [669, 369] width 936 height 98
type input "$1.05"
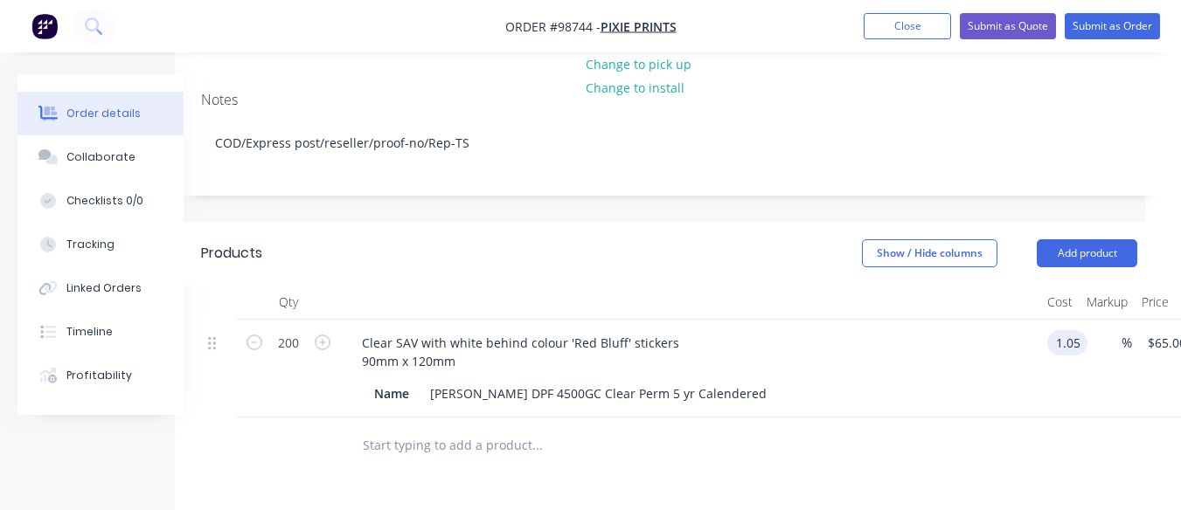
type input "$1.05"
type input "$210.00"
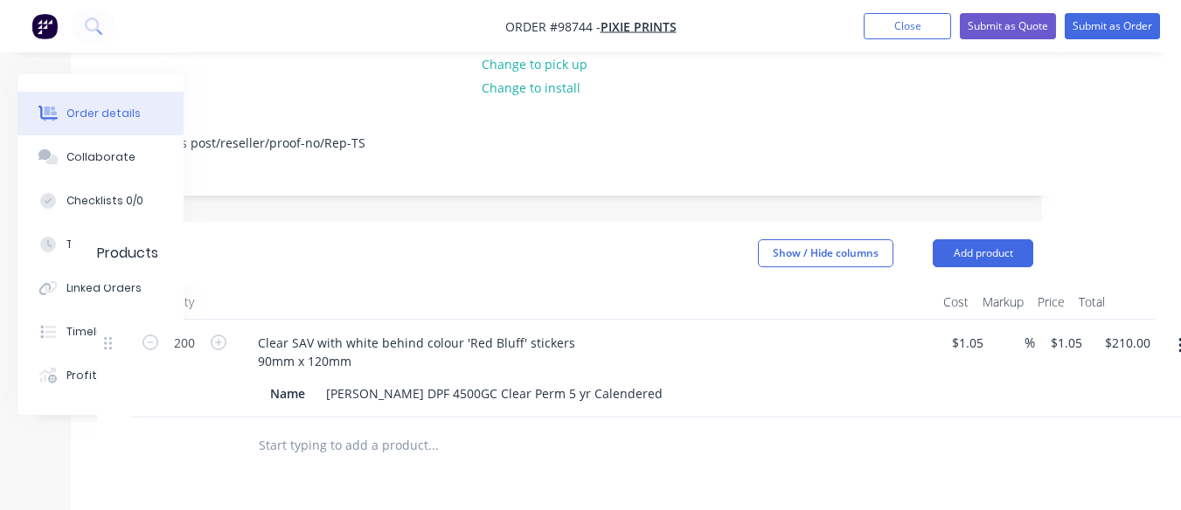
scroll to position [365, 159]
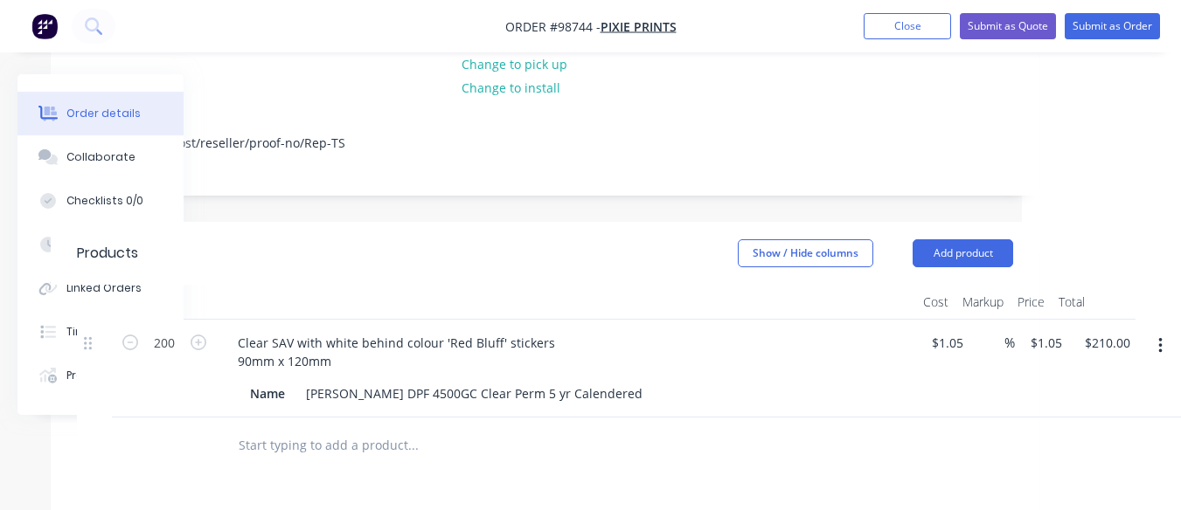
click at [299, 428] on input "text" at bounding box center [413, 445] width 350 height 35
click at [964, 239] on button "Add product" at bounding box center [962, 253] width 101 height 28
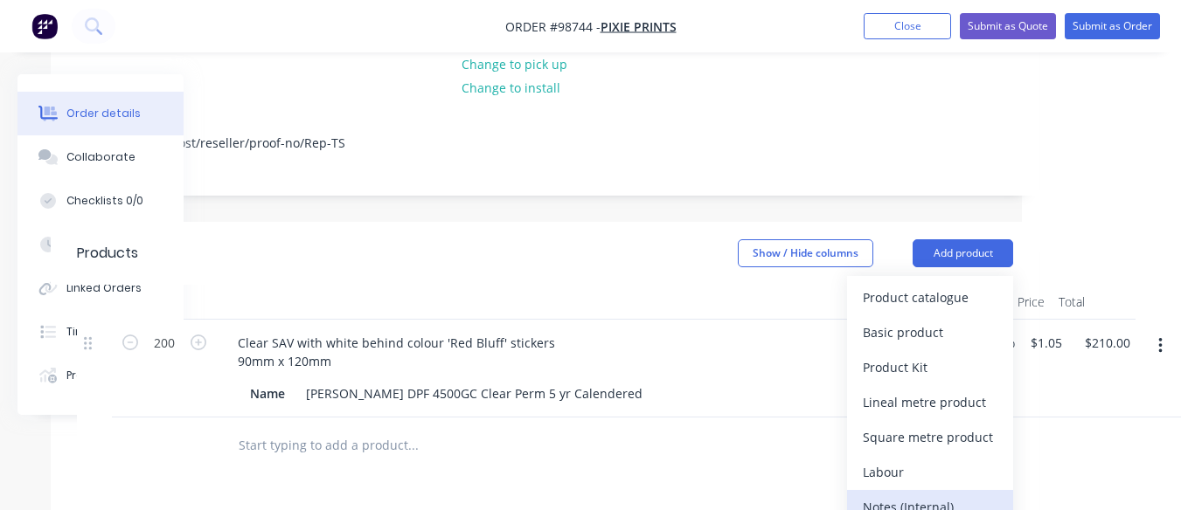
click at [925, 495] on div "Notes (Internal)" at bounding box center [930, 507] width 135 height 25
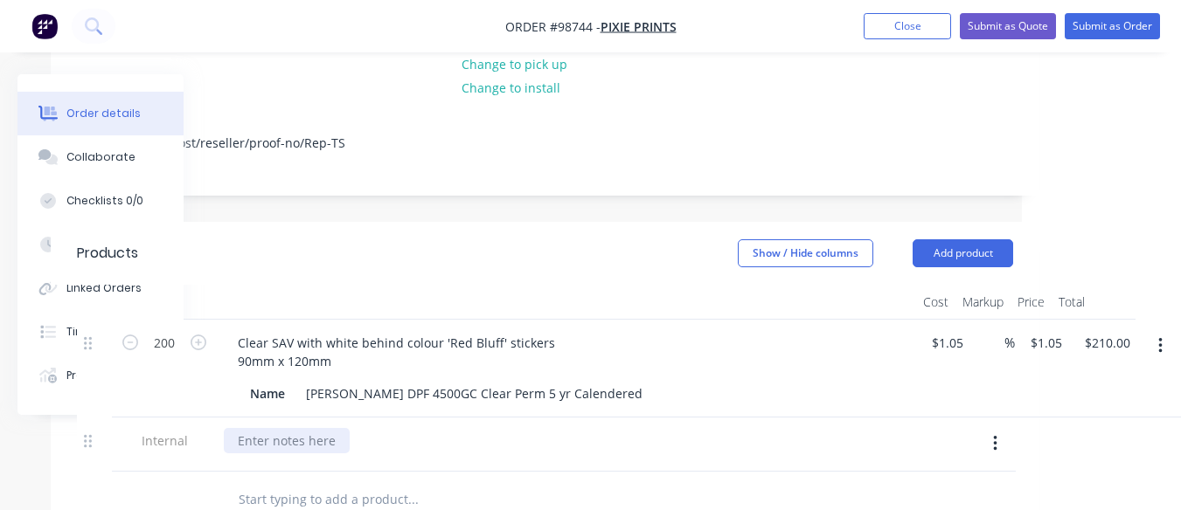
click at [285, 428] on div at bounding box center [287, 440] width 126 height 25
click at [407, 428] on div "As per previous job #90323 - [DATE]" at bounding box center [343, 440] width 238 height 25
click at [236, 428] on div "As per previous job #90323 - [DATE]" at bounding box center [343, 440] width 238 height 25
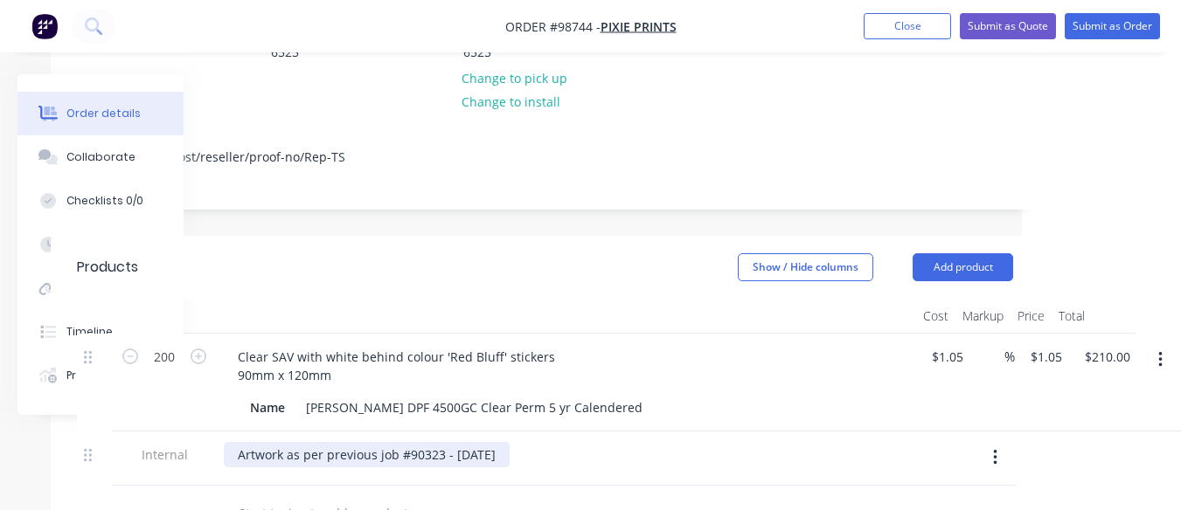
scroll to position [363, 159]
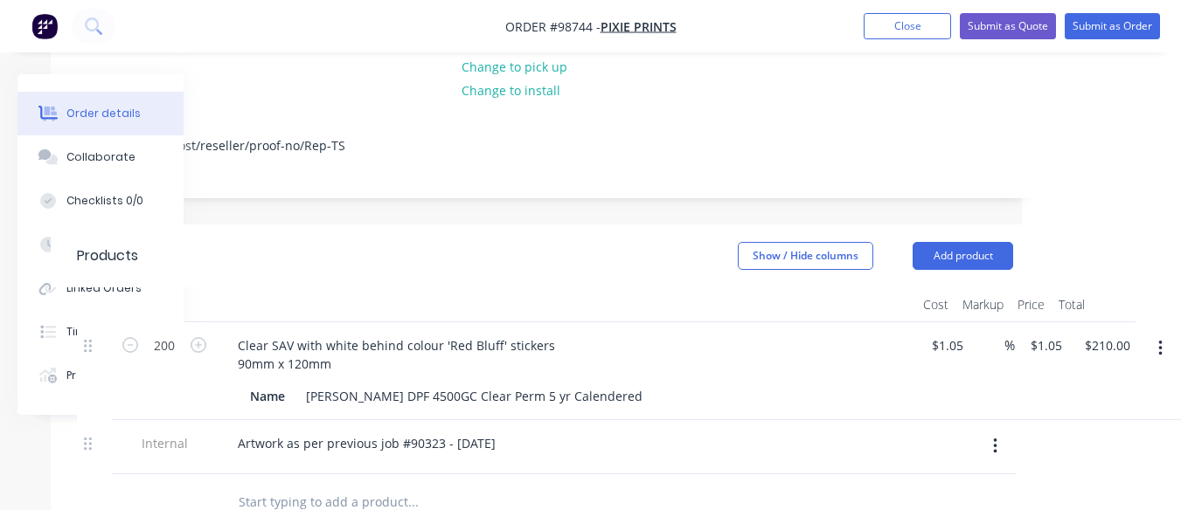
click at [292, 485] on input "text" at bounding box center [413, 502] width 350 height 35
click at [972, 242] on button "Add product" at bounding box center [962, 256] width 101 height 28
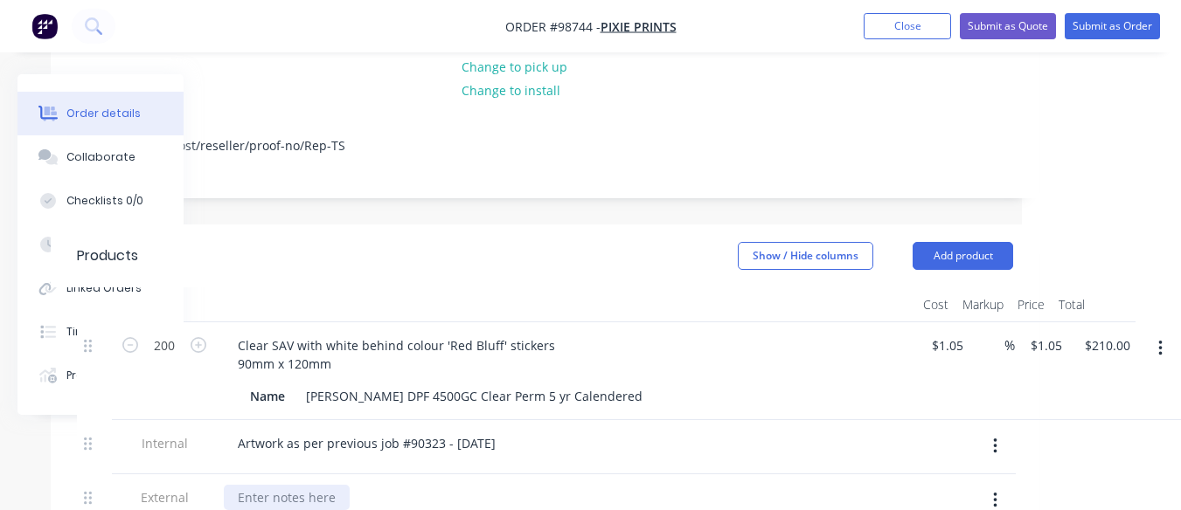
click at [274, 485] on div at bounding box center [287, 497] width 126 height 25
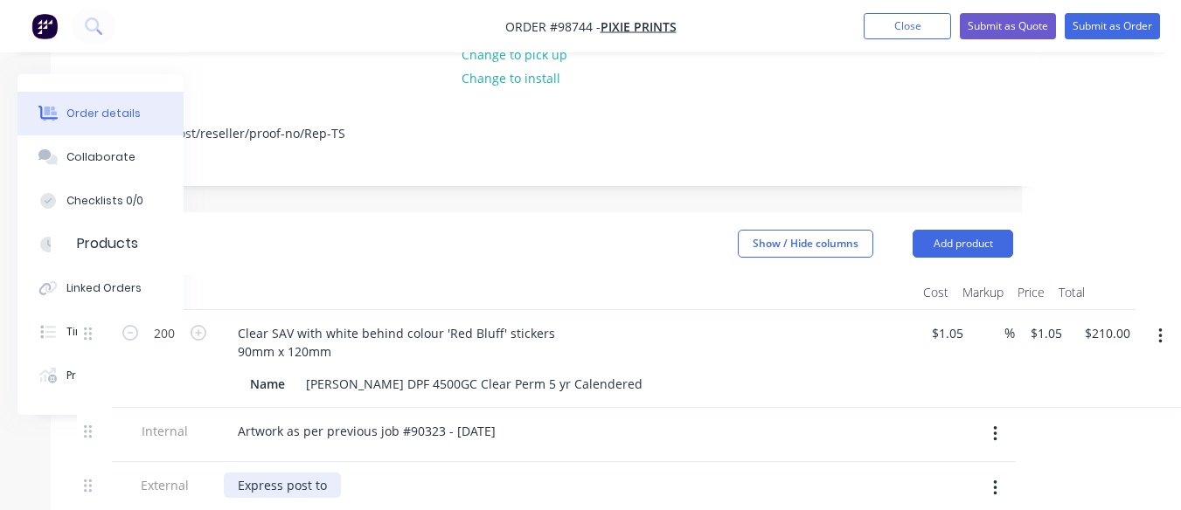
scroll to position [380, 159]
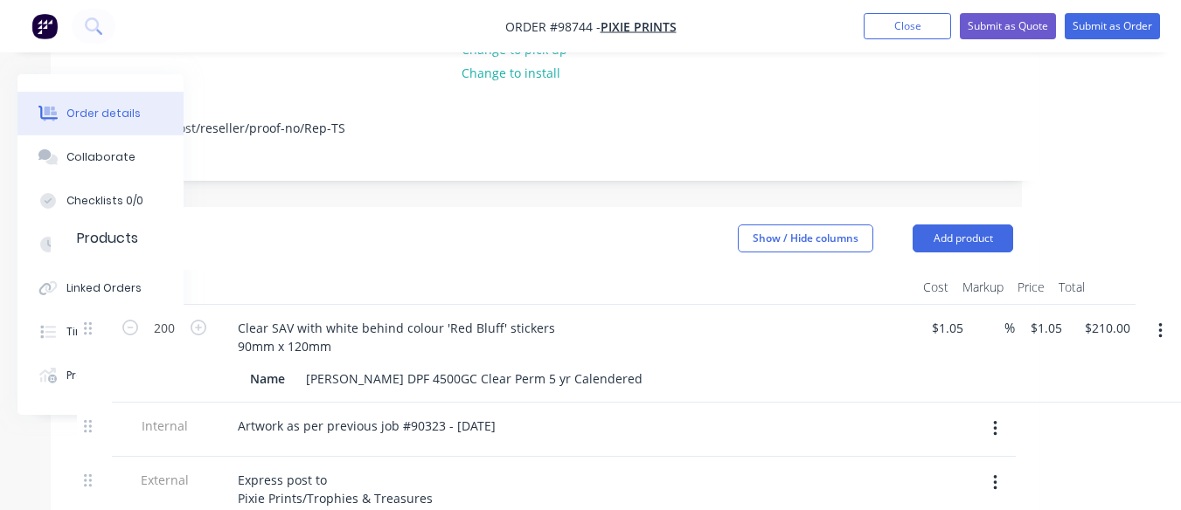
click at [208, 124] on div "Order details Collaborate Checklists 0/0 Tracking Linked Orders Timeline Profit…" at bounding box center [113, 244] width 192 height 341
click at [76, 116] on div "Order details" at bounding box center [103, 114] width 74 height 16
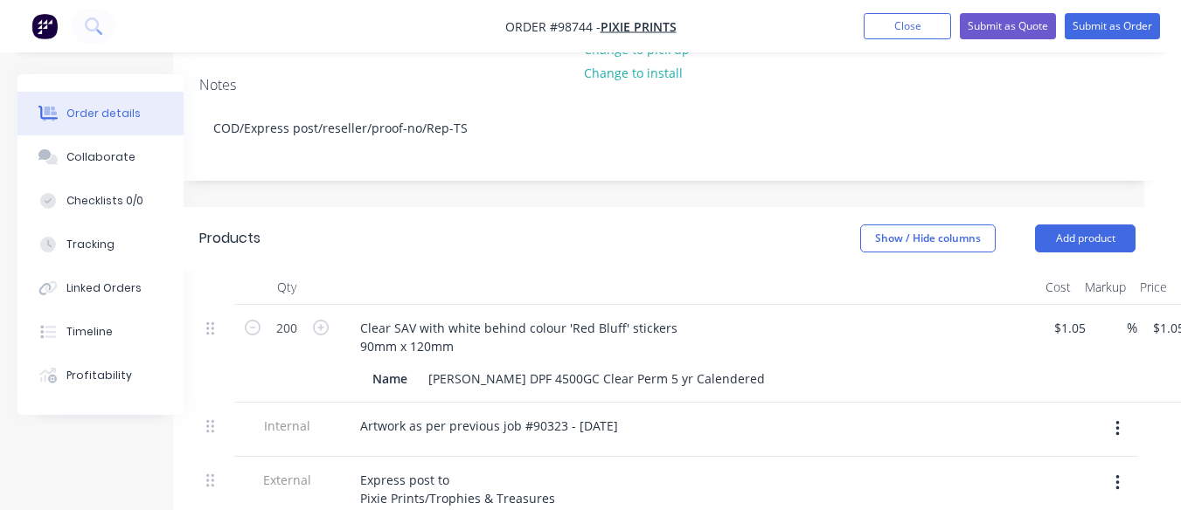
scroll to position [380, 0]
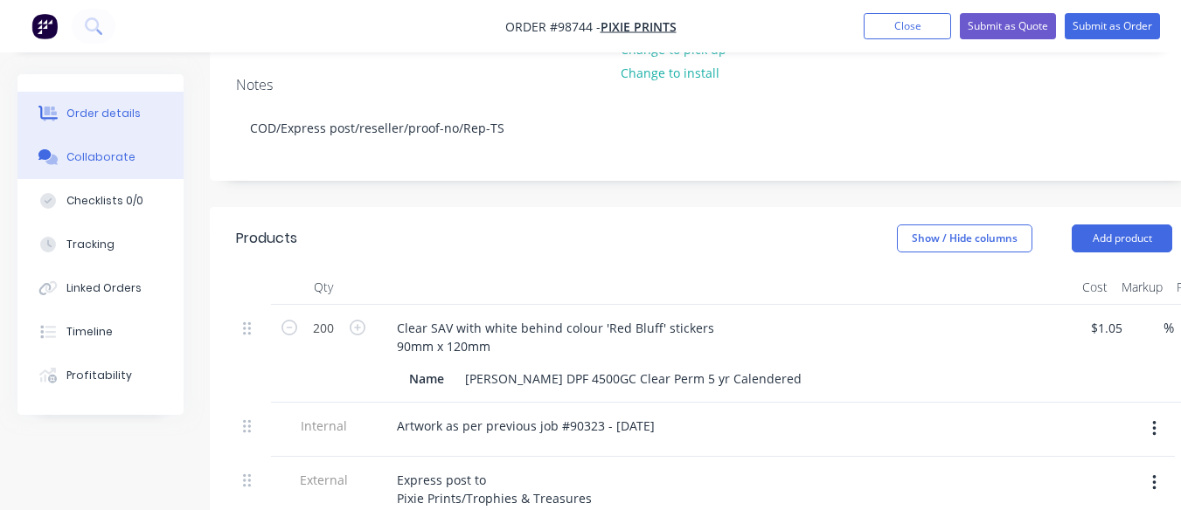
click at [79, 148] on button "Collaborate" at bounding box center [100, 157] width 166 height 44
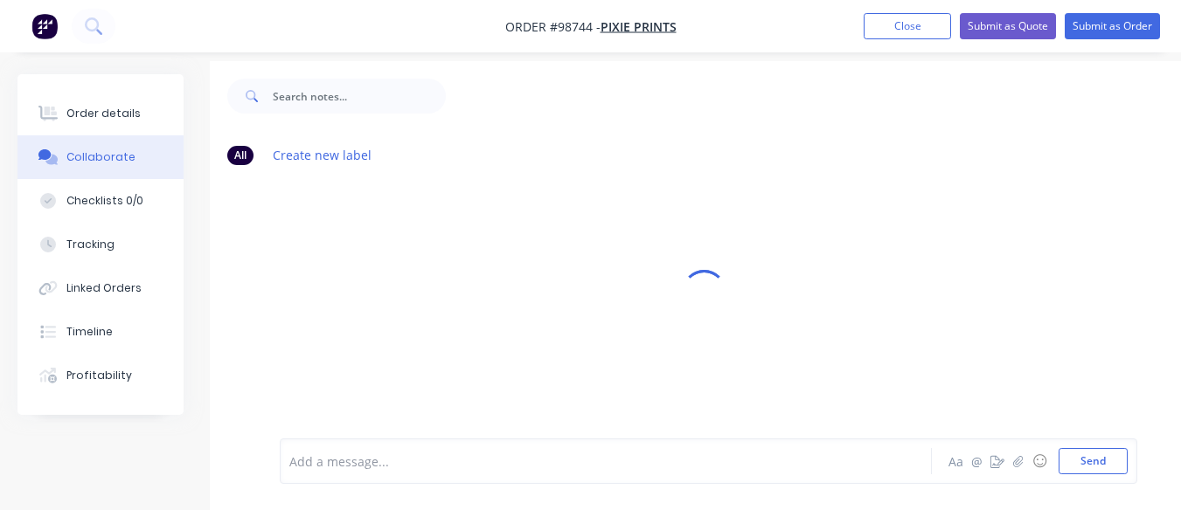
scroll to position [39, 0]
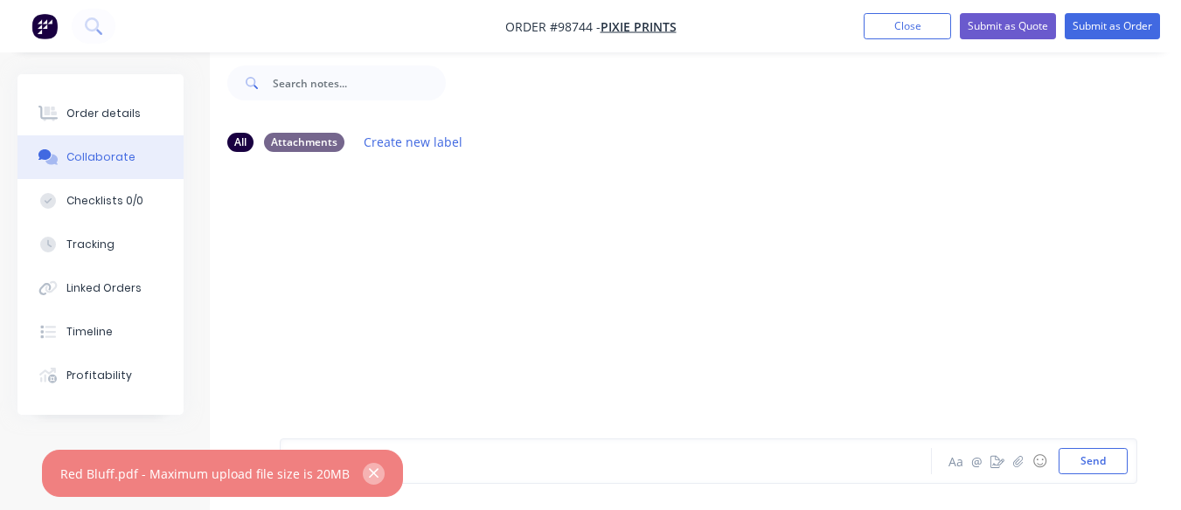
click at [368, 475] on icon "button" at bounding box center [373, 474] width 11 height 16
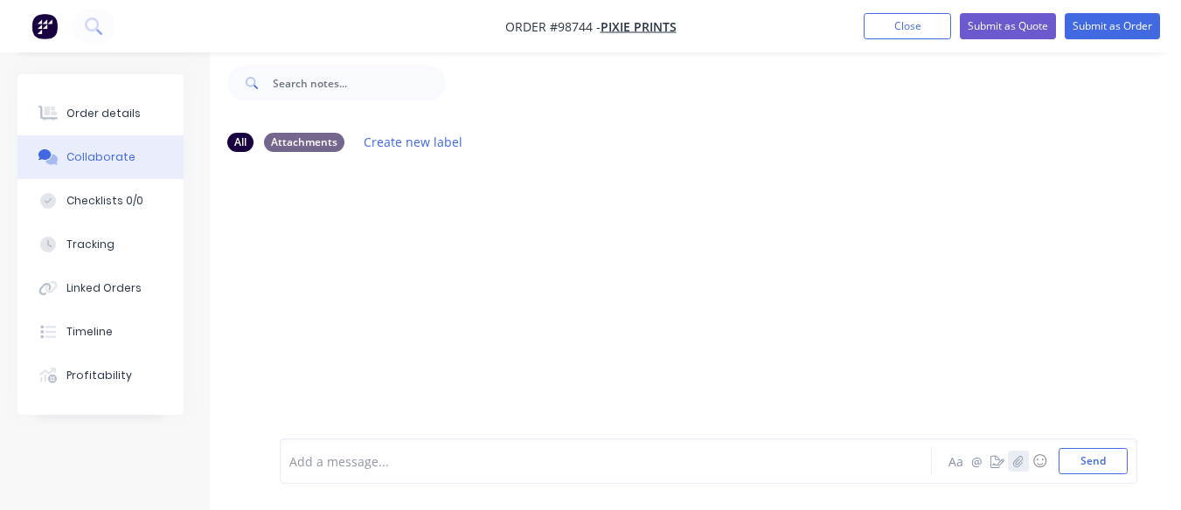
click at [1018, 464] on icon "button" at bounding box center [1018, 460] width 10 height 11
click at [1021, 461] on icon "button" at bounding box center [1018, 460] width 10 height 11
click at [99, 104] on button "Order details" at bounding box center [100, 114] width 166 height 44
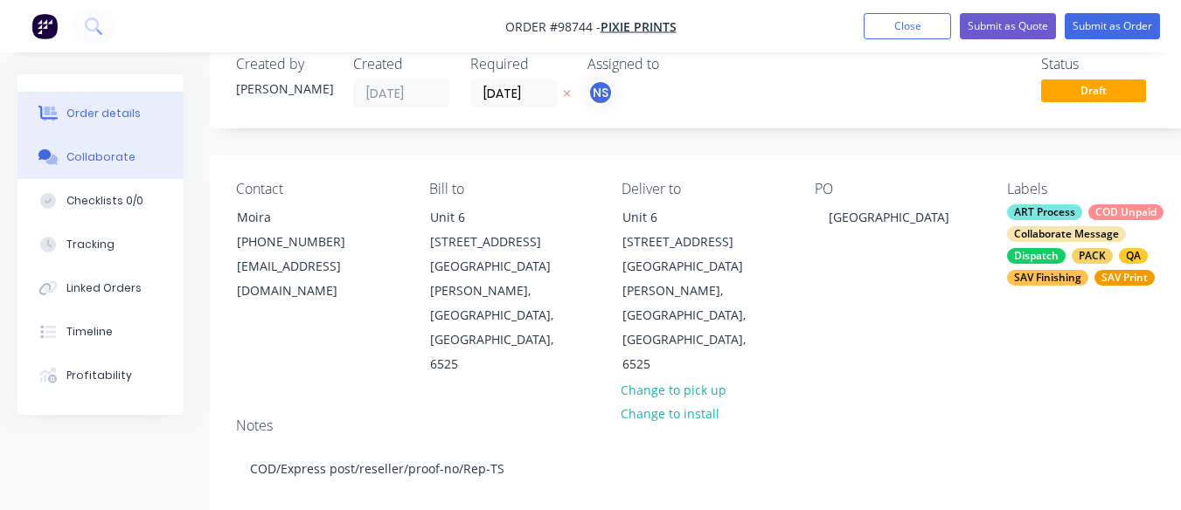
click at [104, 166] on button "Collaborate" at bounding box center [100, 157] width 166 height 44
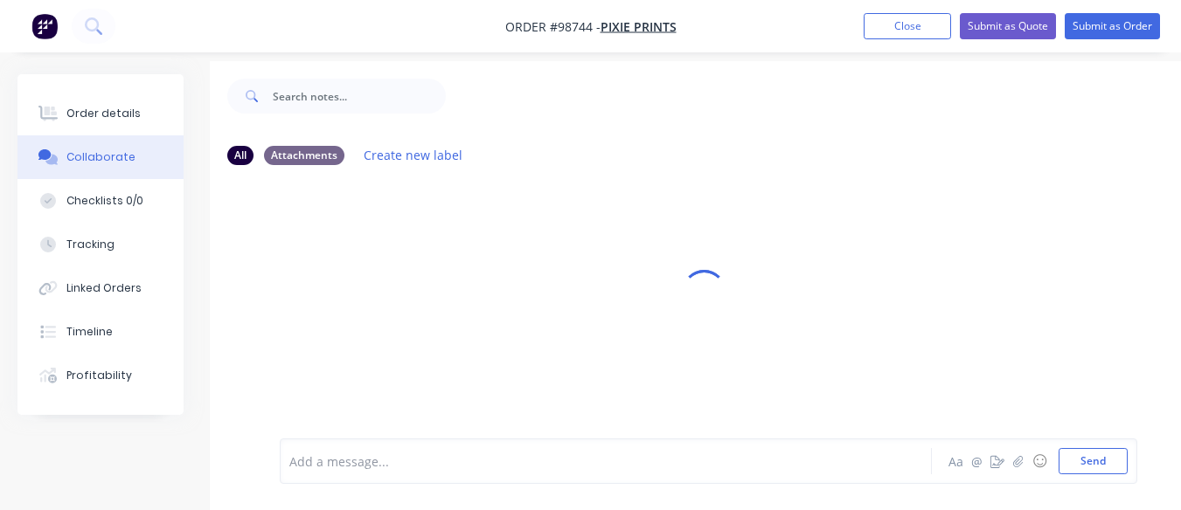
scroll to position [39, 0]
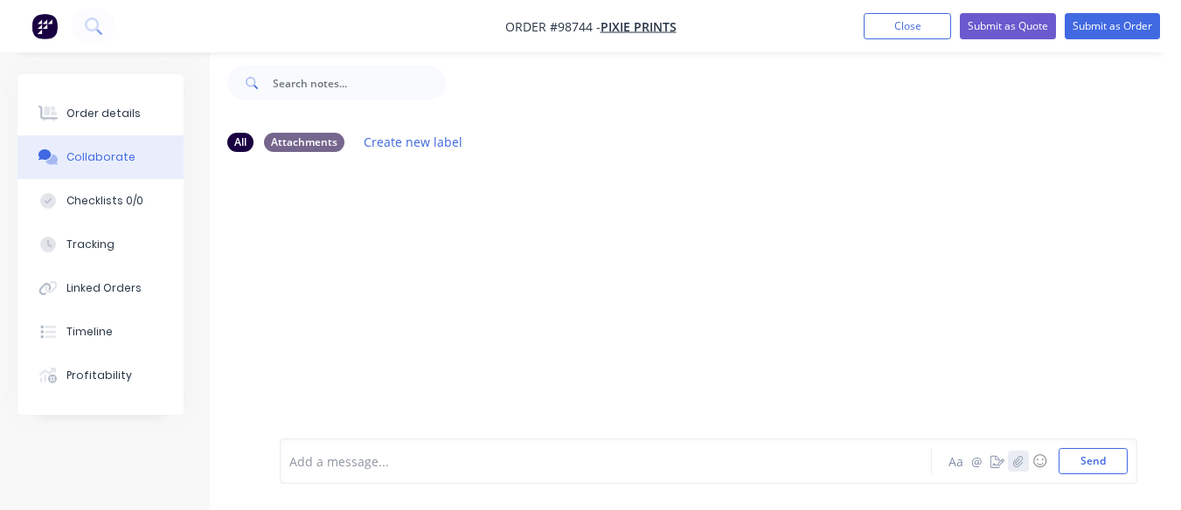
click at [1014, 460] on icon "button" at bounding box center [1018, 461] width 10 height 12
drag, startPoint x: 491, startPoint y: 183, endPoint x: 329, endPoint y: 191, distance: 162.7
click at [329, 191] on div at bounding box center [704, 289] width 988 height 246
click at [107, 114] on div "Order details" at bounding box center [103, 114] width 74 height 16
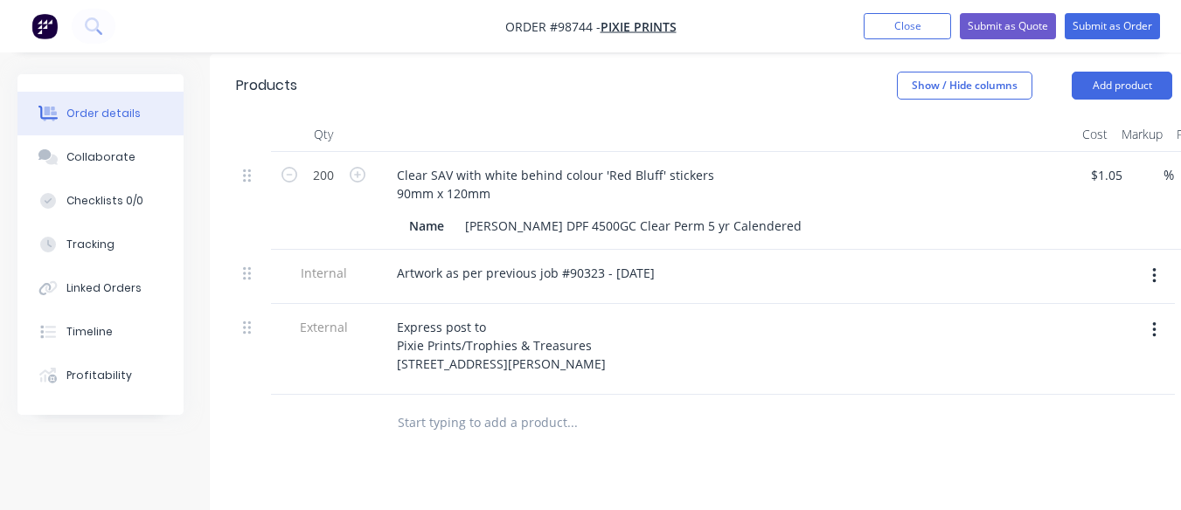
scroll to position [536, 0]
